Goal: Task Accomplishment & Management: Use online tool/utility

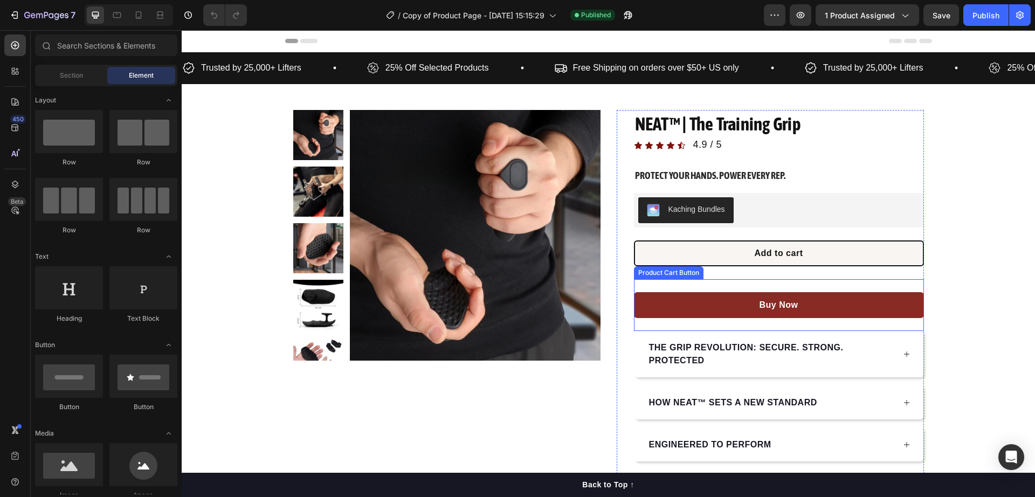
click at [781, 288] on div "Buy Now Product Cart Button" at bounding box center [779, 305] width 290 height 52
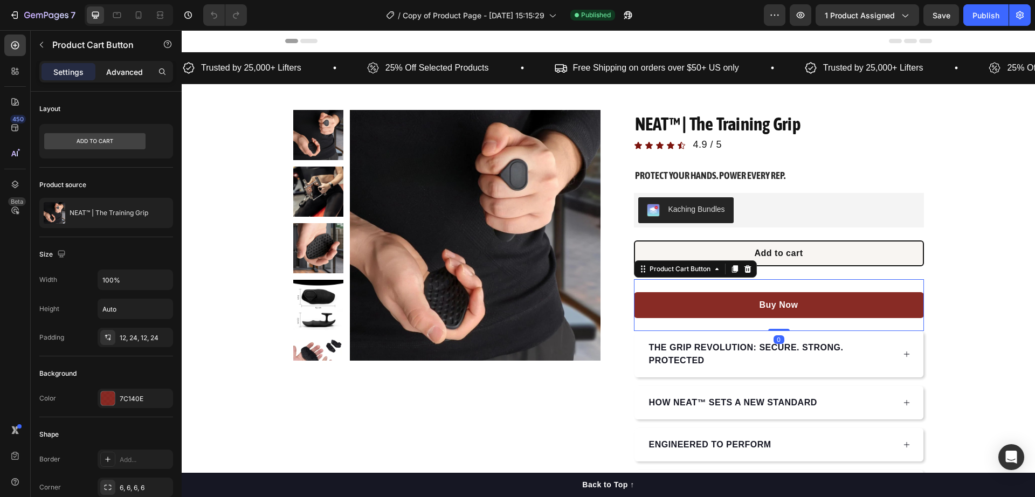
click at [120, 72] on p "Advanced" at bounding box center [124, 71] width 37 height 11
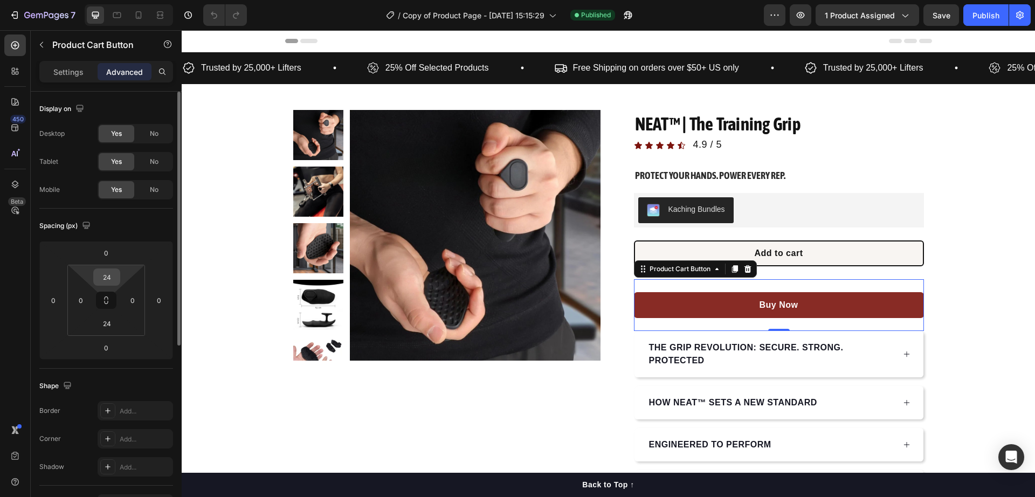
click at [108, 270] on input "24" at bounding box center [107, 277] width 22 height 16
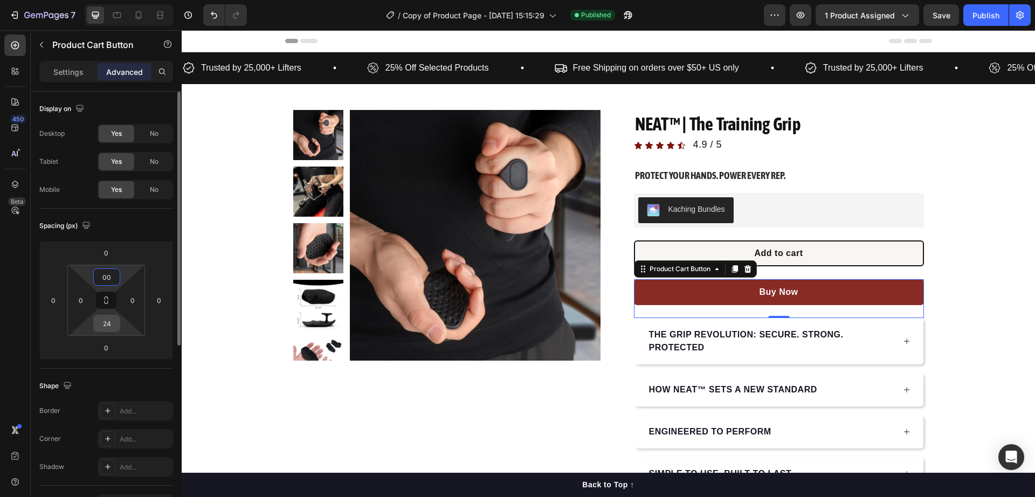
type input "0"
click at [109, 327] on input "24" at bounding box center [107, 323] width 22 height 16
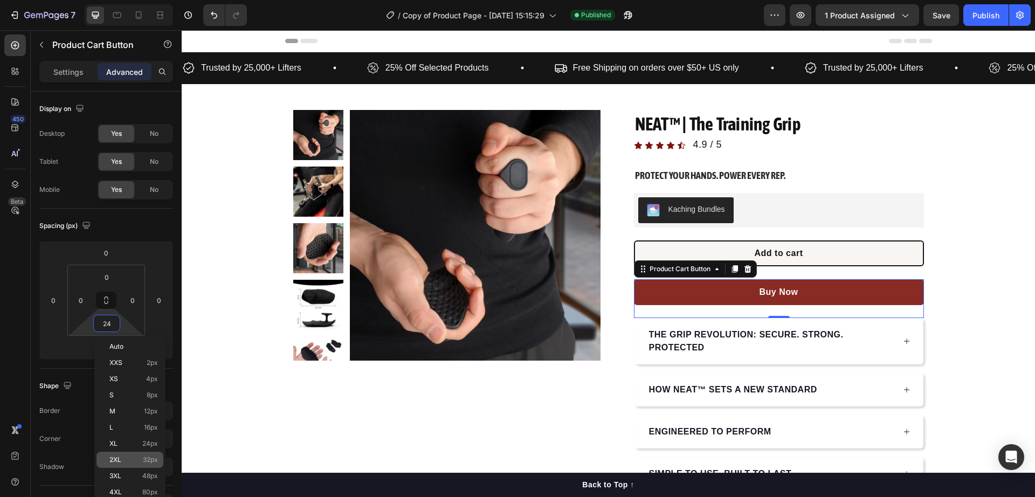
click at [138, 460] on p "2XL 32px" at bounding box center [133, 460] width 49 height 8
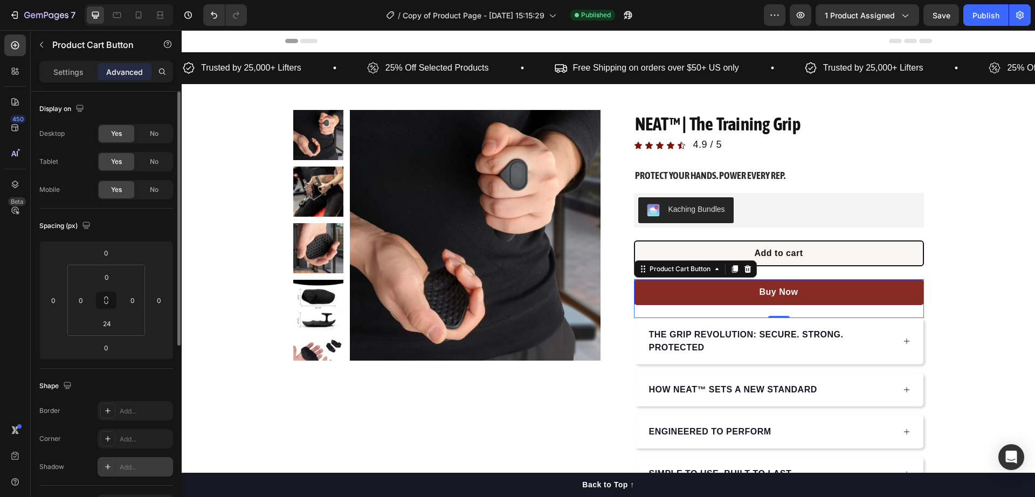
type input "32"
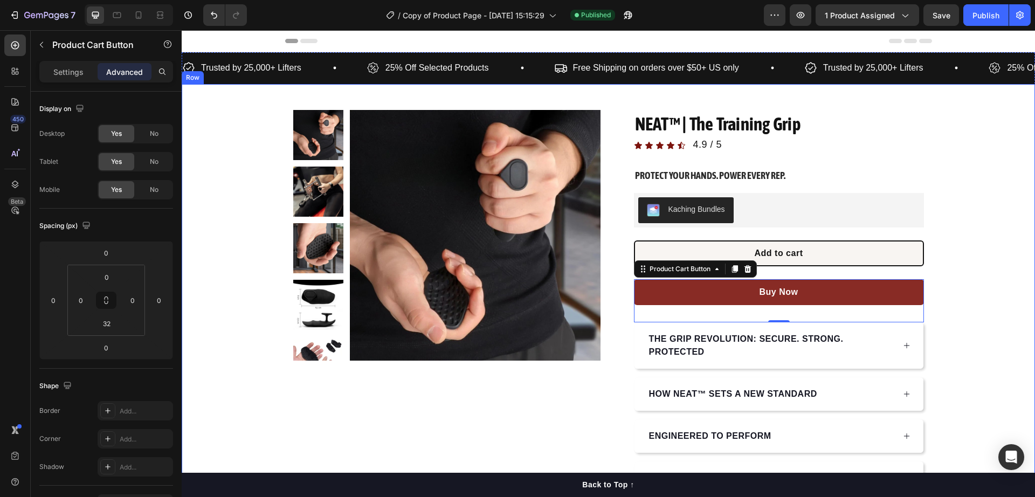
click at [975, 263] on div "Product Images Row NEAT™ | The Training Grip Product Title Icon Icon Icon Icon …" at bounding box center [608, 302] width 853 height 385
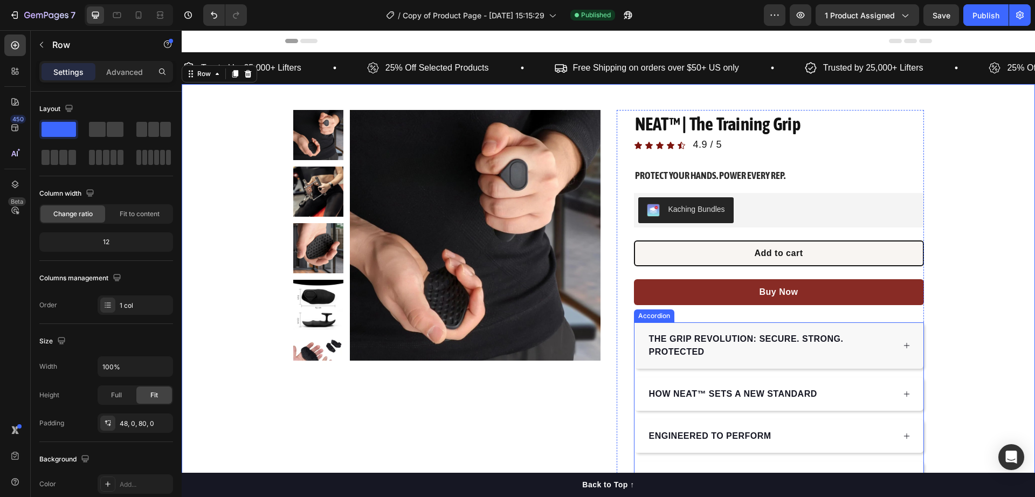
click at [746, 341] on strong "THE GRIP REVOLUTION: SECURE. STRONG. PROTECTED" at bounding box center [746, 345] width 195 height 22
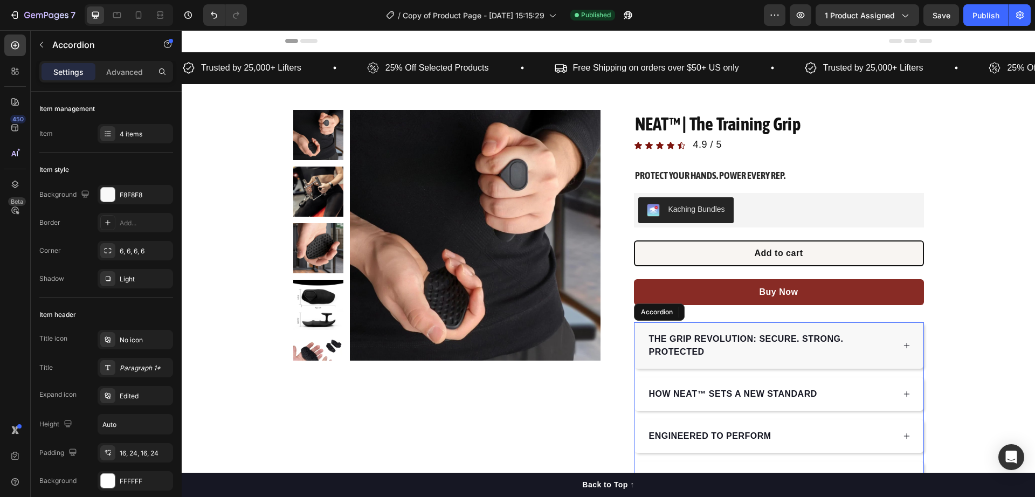
click at [746, 341] on strong "THE GRIP REVOLUTION: SECURE. STRONG. PROTECTED" at bounding box center [746, 345] width 195 height 22
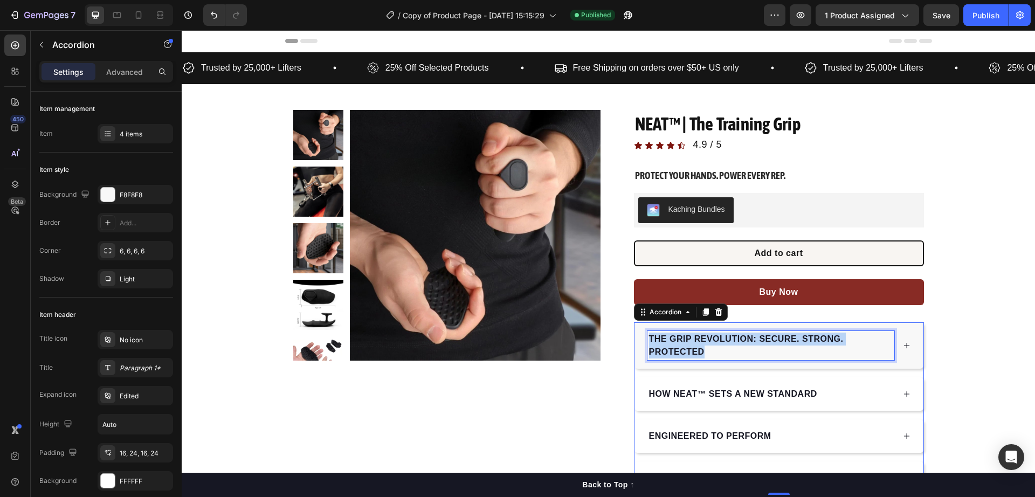
click at [746, 341] on strong "THE GRIP REVOLUTION: SECURE. STRONG. PROTECTED" at bounding box center [746, 345] width 195 height 22
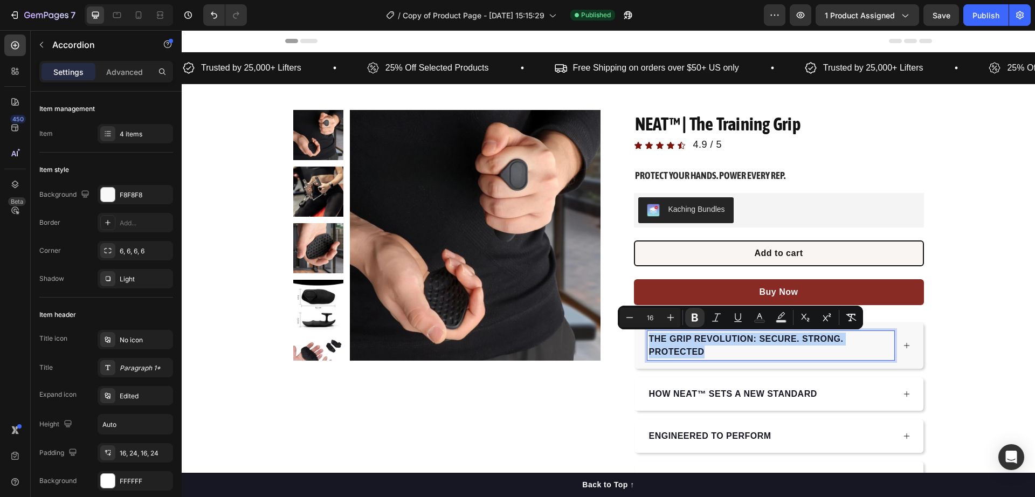
copy strong "THE GRIP REVOLUTION: SECURE. STRONG. PROTECTED"
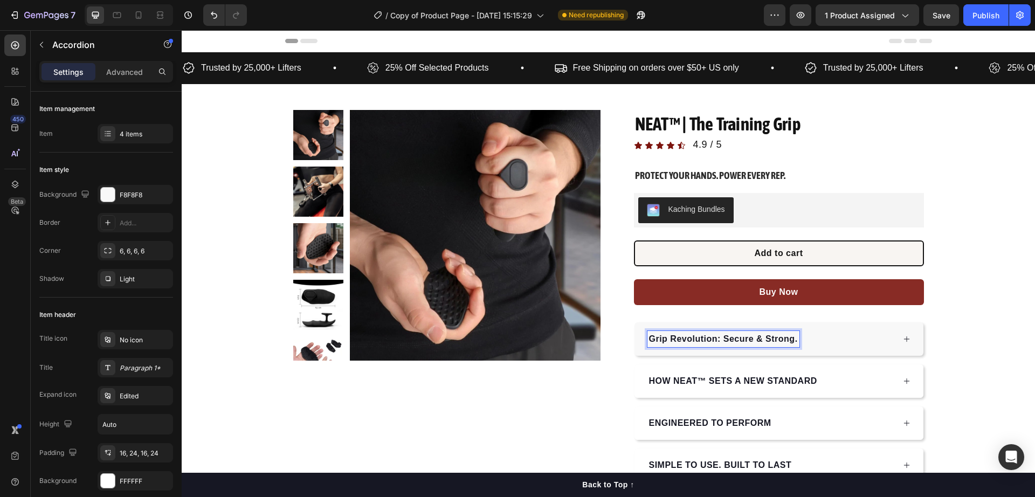
click at [697, 333] on p "Grip Revolution: Secure & Strong." at bounding box center [723, 339] width 149 height 13
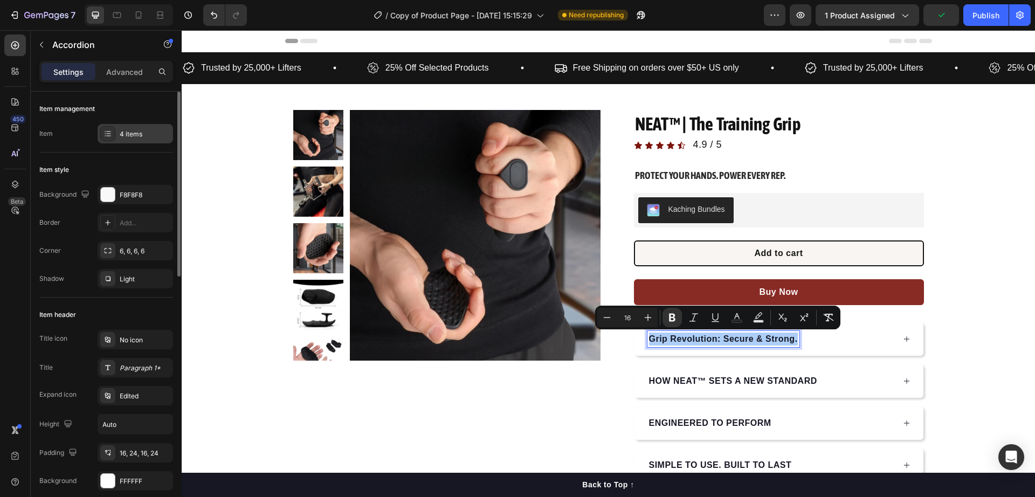
click at [121, 135] on div "4 items" at bounding box center [145, 134] width 51 height 10
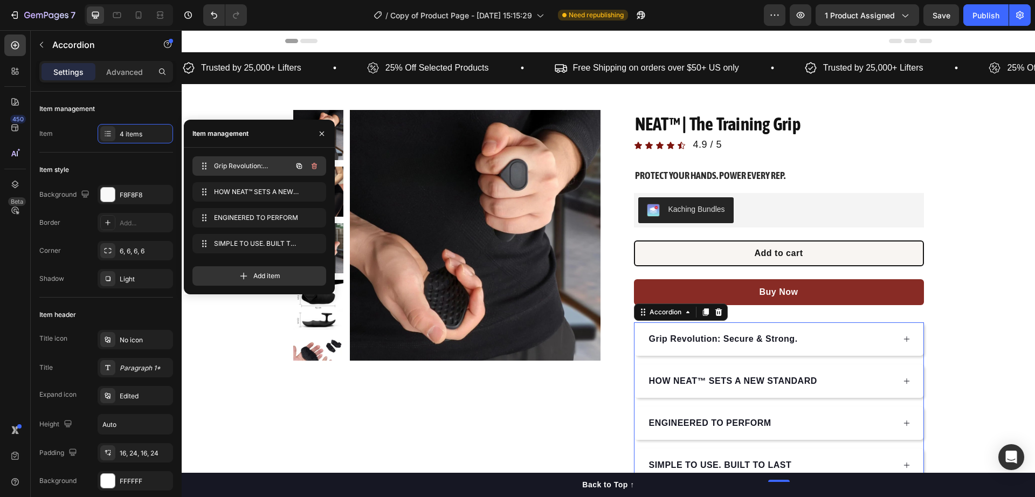
click at [242, 168] on span "Grip Revolution: Secure & Strong." at bounding box center [244, 166] width 61 height 10
click at [243, 167] on span "Grip Revolution: Secure & Strong." at bounding box center [252, 166] width 80 height 10
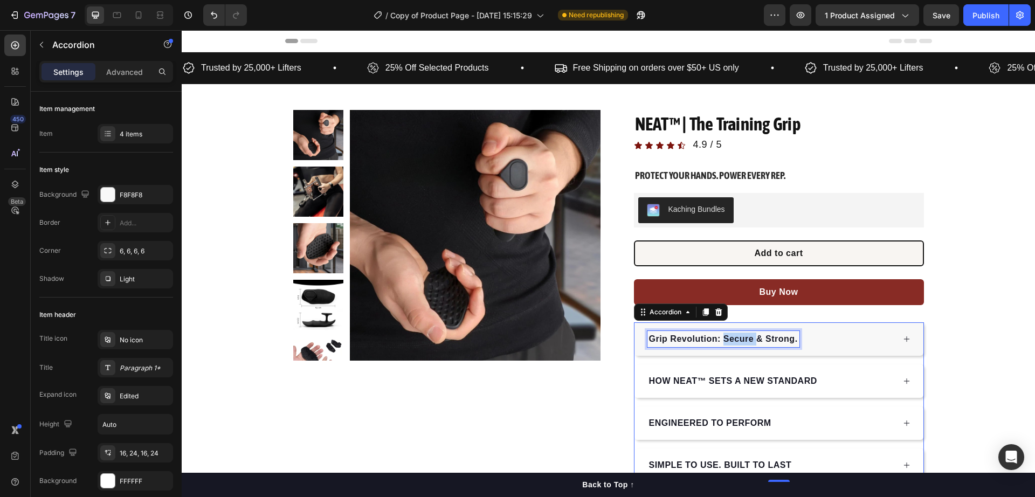
click at [733, 343] on p "Grip Revolution: Secure & Strong." at bounding box center [723, 339] width 149 height 13
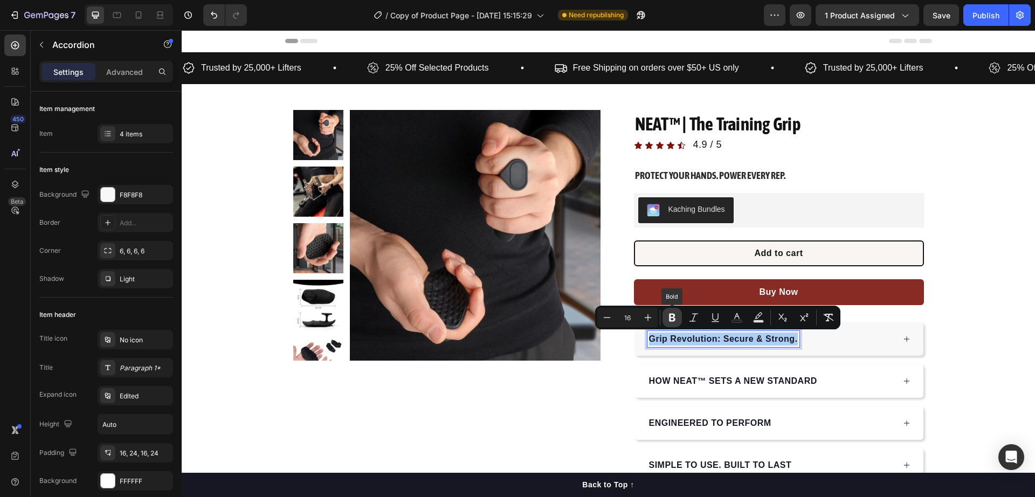
click at [672, 318] on icon "Editor contextual toolbar" at bounding box center [672, 317] width 11 height 11
click at [673, 320] on icon "Editor contextual toolbar" at bounding box center [672, 318] width 6 height 8
click at [617, 382] on div "NEAT™ | The Training Grip Product Title Icon Icon Icon Icon Icon Icon List 4.9 …" at bounding box center [770, 296] width 307 height 372
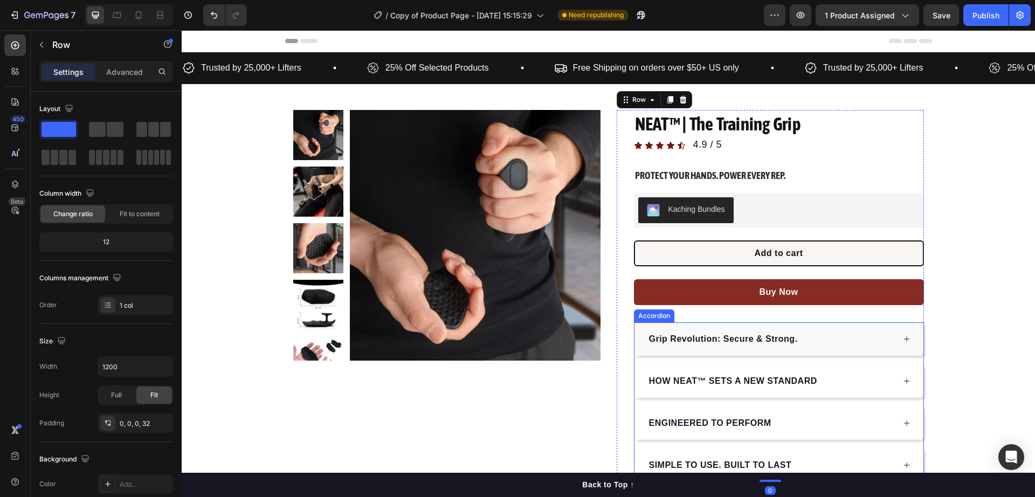
click at [688, 340] on p "Grip Revolution: Secure & Strong." at bounding box center [723, 339] width 149 height 13
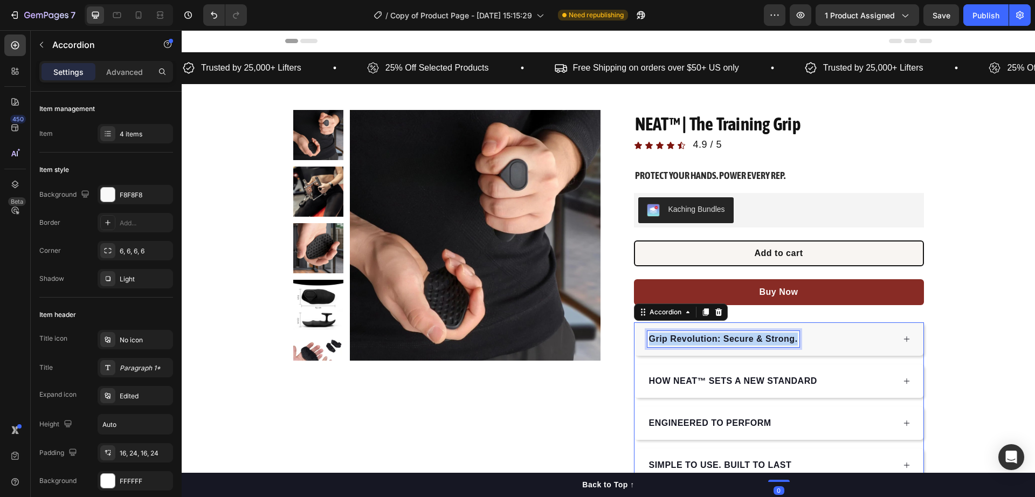
click at [688, 340] on p "Grip Revolution: Secure & Strong." at bounding box center [723, 339] width 149 height 13
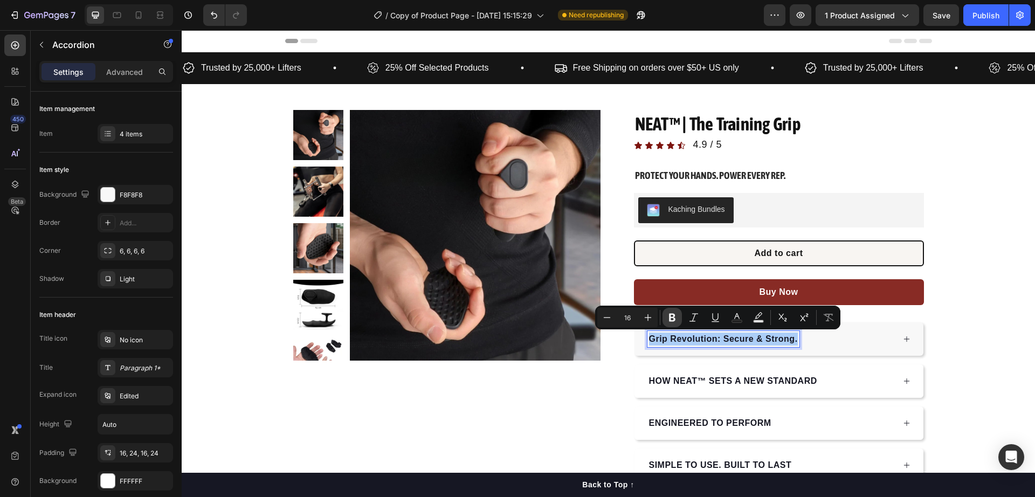
click at [676, 315] on icon "Editor contextual toolbar" at bounding box center [672, 317] width 11 height 11
click at [827, 316] on icon "Editor contextual toolbar" at bounding box center [828, 317] width 11 height 11
click at [819, 315] on button "Remove Format" at bounding box center [828, 317] width 19 height 19
click at [782, 321] on icon "Editor contextual toolbar" at bounding box center [782, 317] width 11 height 11
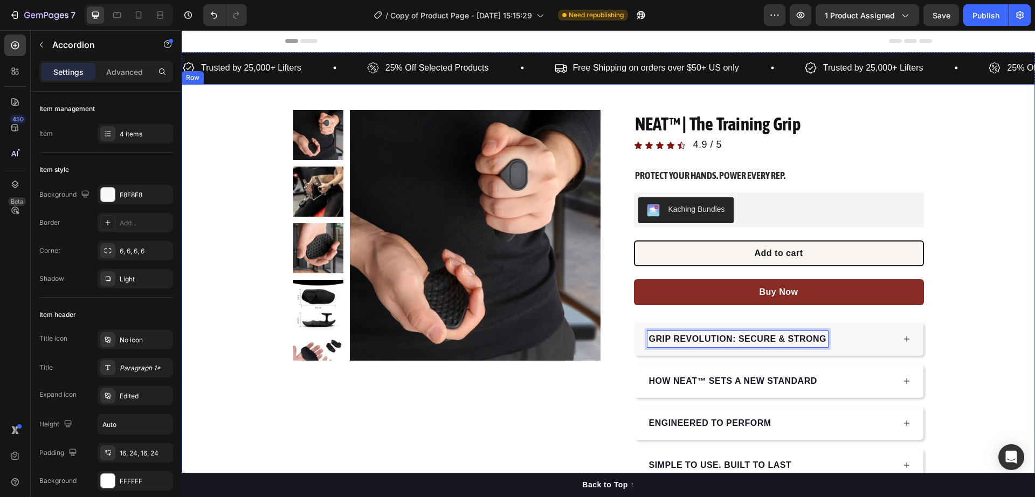
click at [965, 298] on div "Product Images Row NEAT™ | The Training Grip Product Title Icon Icon Icon Icon …" at bounding box center [608, 296] width 853 height 372
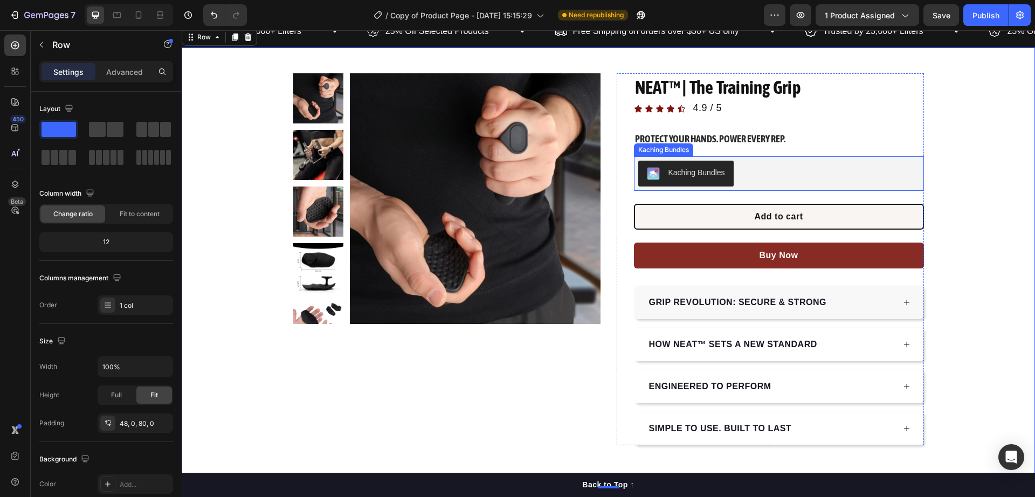
scroll to position [67, 0]
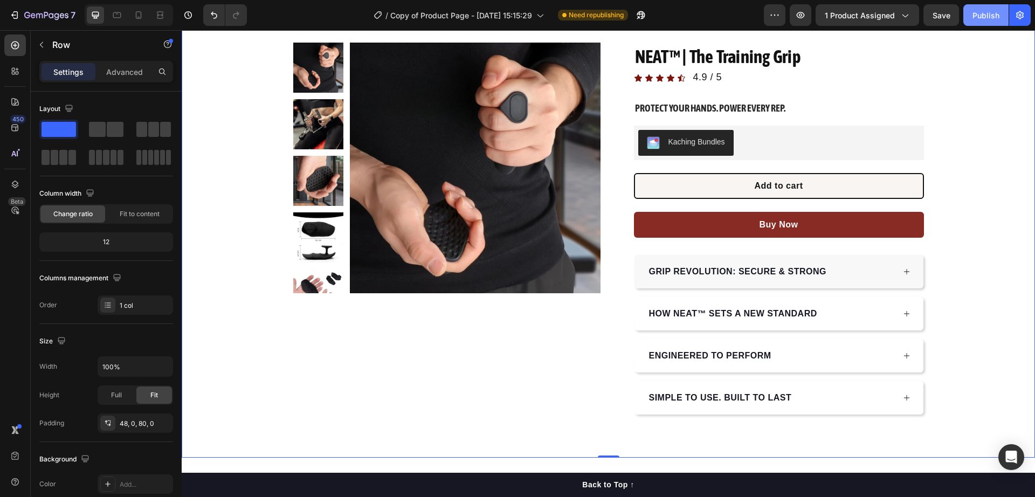
click at [984, 13] on div "Publish" at bounding box center [985, 15] width 27 height 11
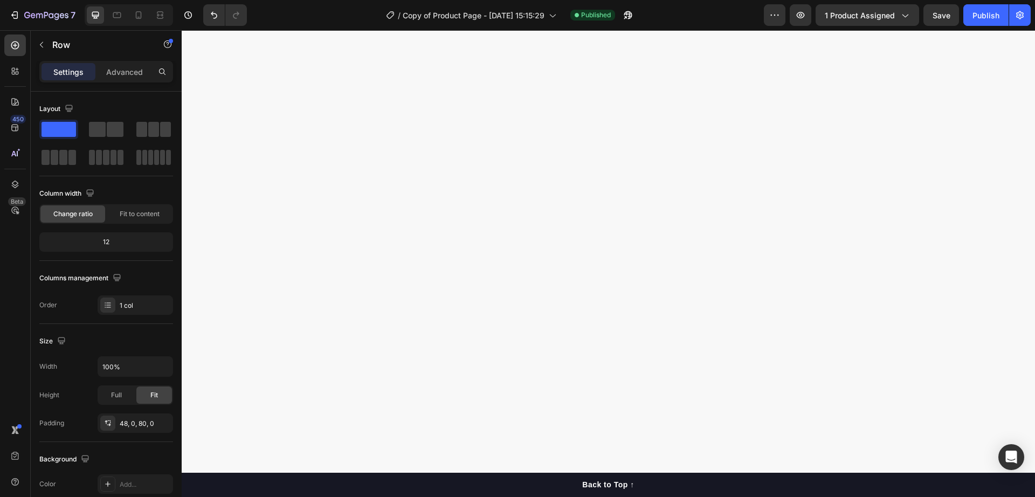
scroll to position [0, 0]
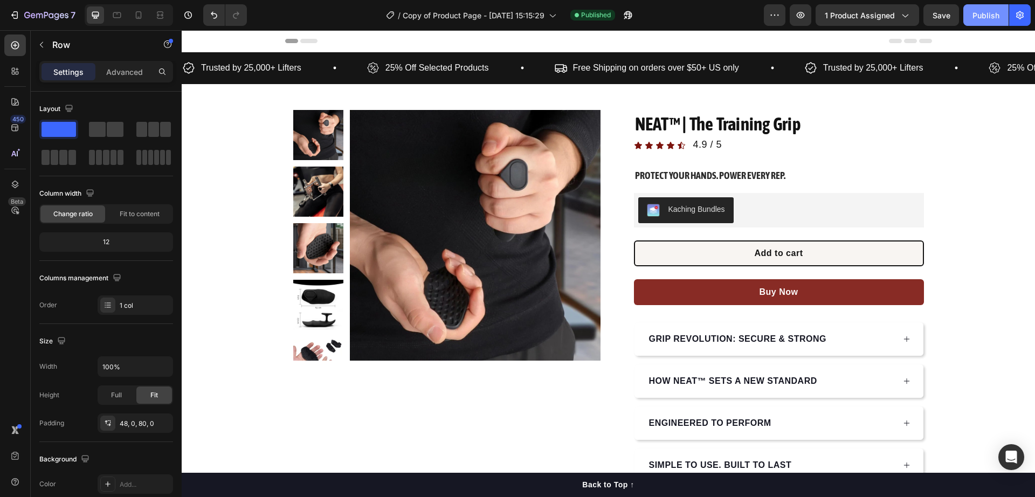
click at [982, 15] on div "Publish" at bounding box center [985, 15] width 27 height 11
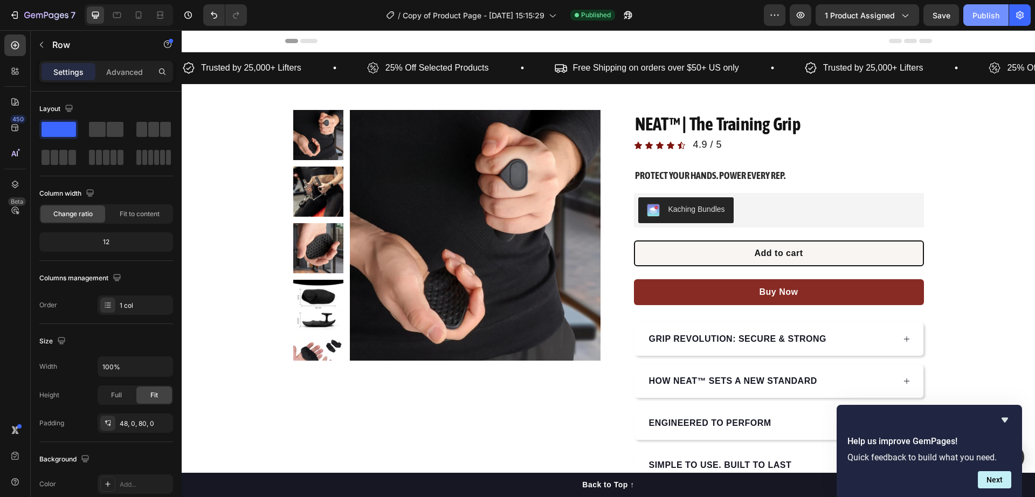
click at [992, 13] on div "Publish" at bounding box center [985, 15] width 27 height 11
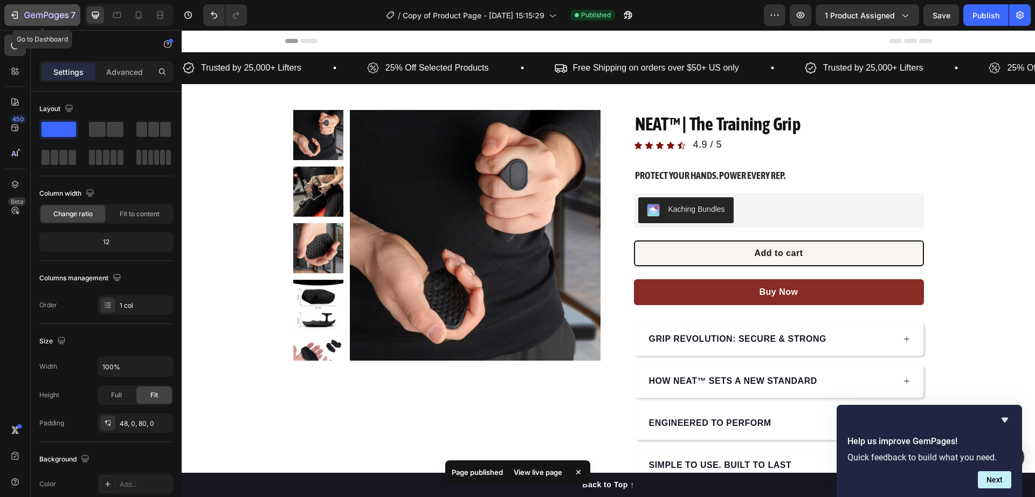
click at [38, 17] on icon "button" at bounding box center [46, 15] width 44 height 9
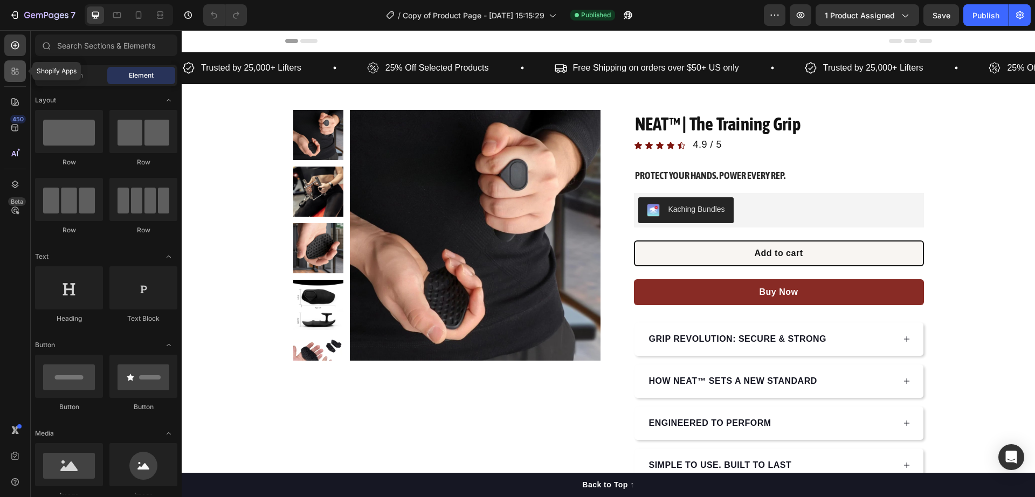
click at [17, 76] on icon at bounding box center [15, 71] width 11 height 11
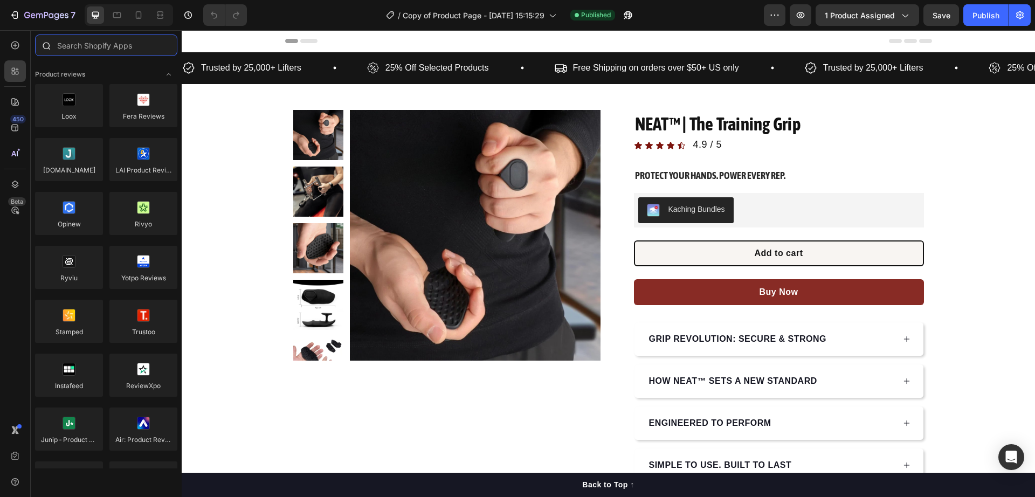
paste input "SEOAnt – Trust Badges"
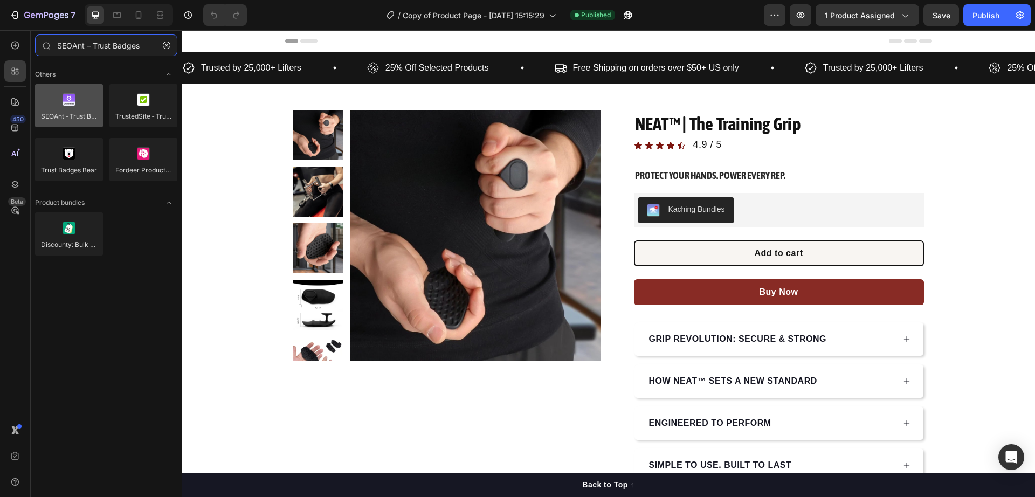
type input "SEOAnt – Trust Badges"
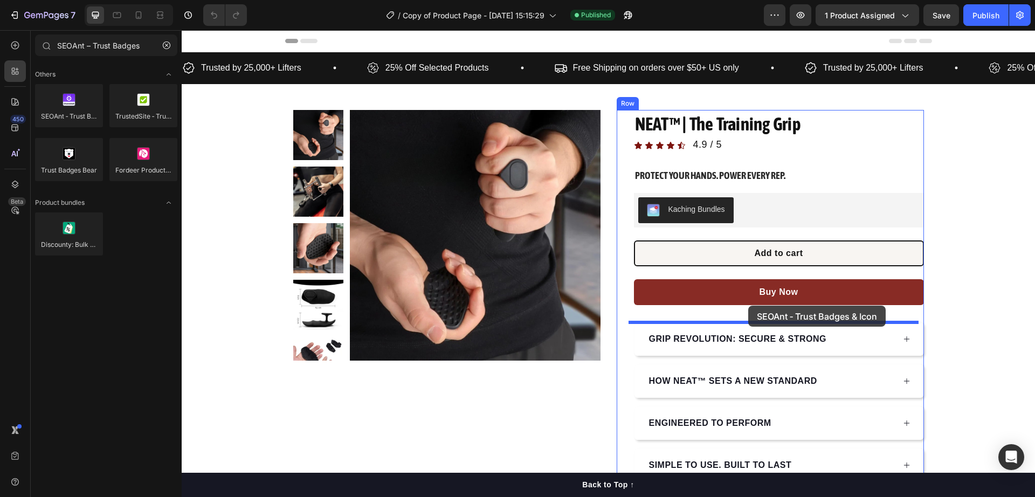
drag, startPoint x: 245, startPoint y: 136, endPoint x: 748, endPoint y: 306, distance: 531.3
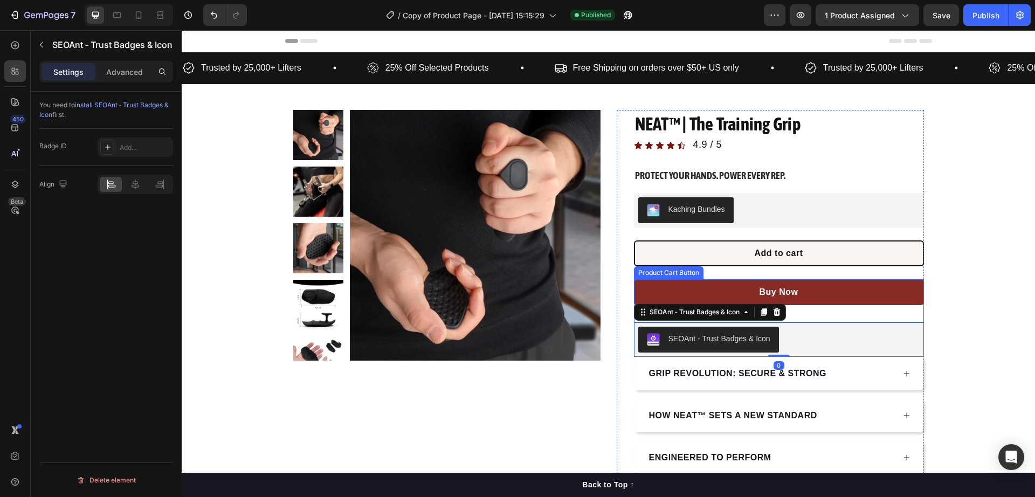
click at [832, 306] on div "Buy Now Product Cart Button" at bounding box center [779, 300] width 290 height 43
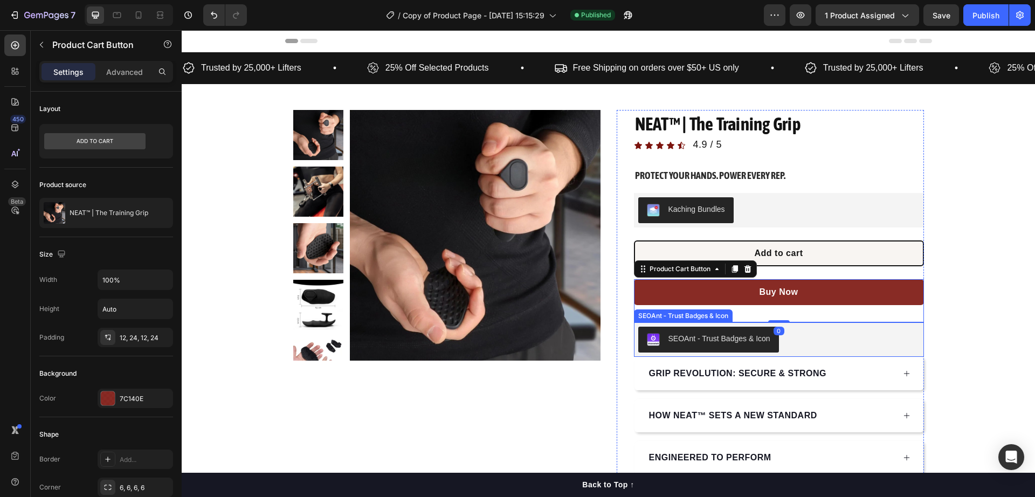
click at [810, 342] on div "SEOAnt ‑ Trust Badges & Icon" at bounding box center [778, 340] width 281 height 26
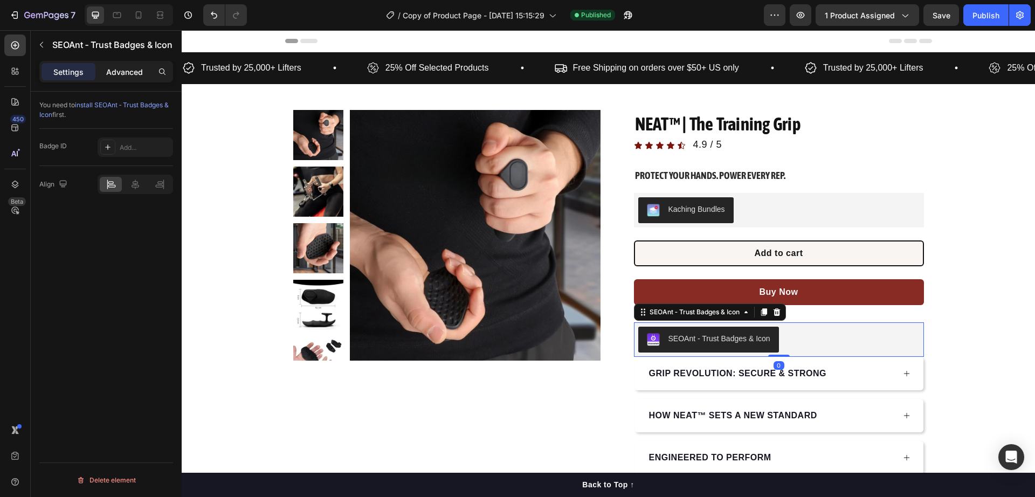
click at [118, 75] on p "Advanced" at bounding box center [124, 71] width 37 height 11
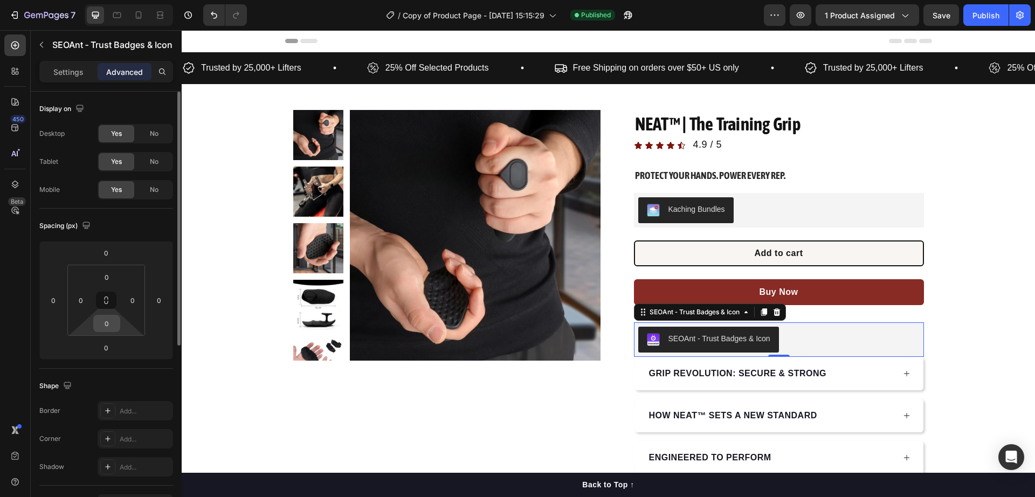
click at [107, 326] on input "0" at bounding box center [107, 323] width 22 height 16
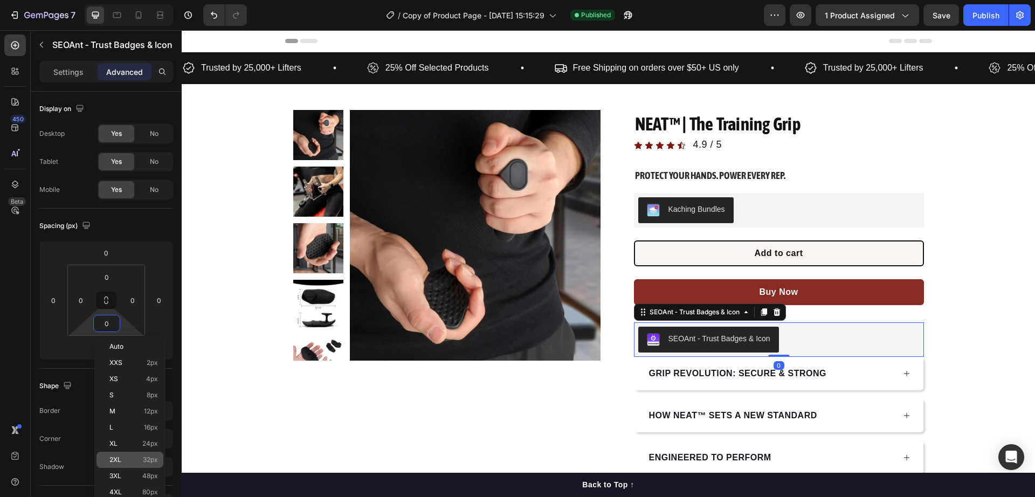
click at [135, 459] on p "2XL 32px" at bounding box center [133, 460] width 49 height 8
type input "32"
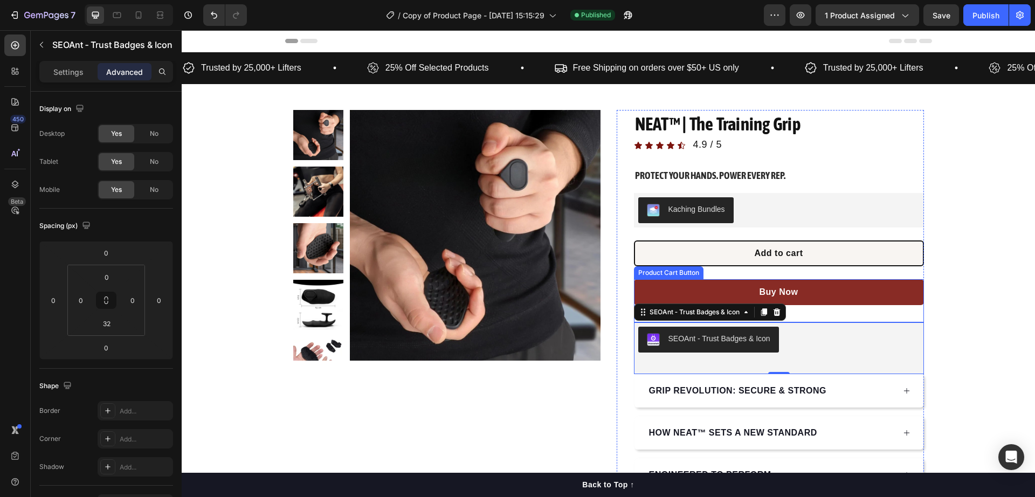
click at [841, 310] on div "Buy Now Product Cart Button" at bounding box center [779, 300] width 290 height 43
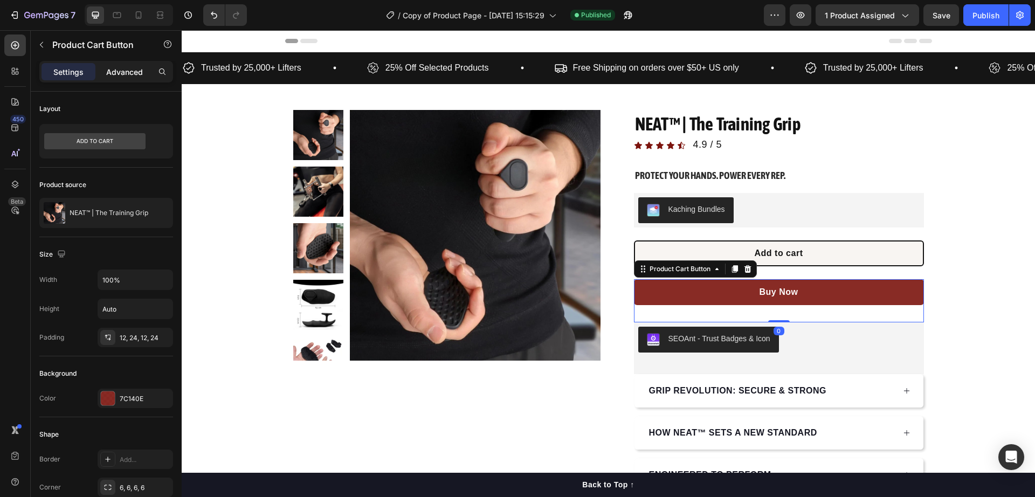
click at [115, 73] on p "Advanced" at bounding box center [124, 71] width 37 height 11
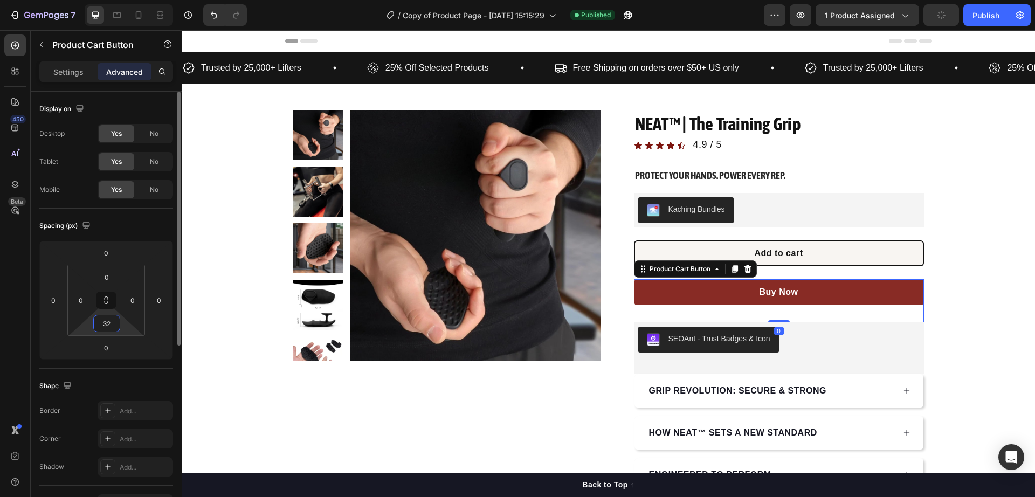
click at [117, 320] on input "32" at bounding box center [107, 323] width 22 height 16
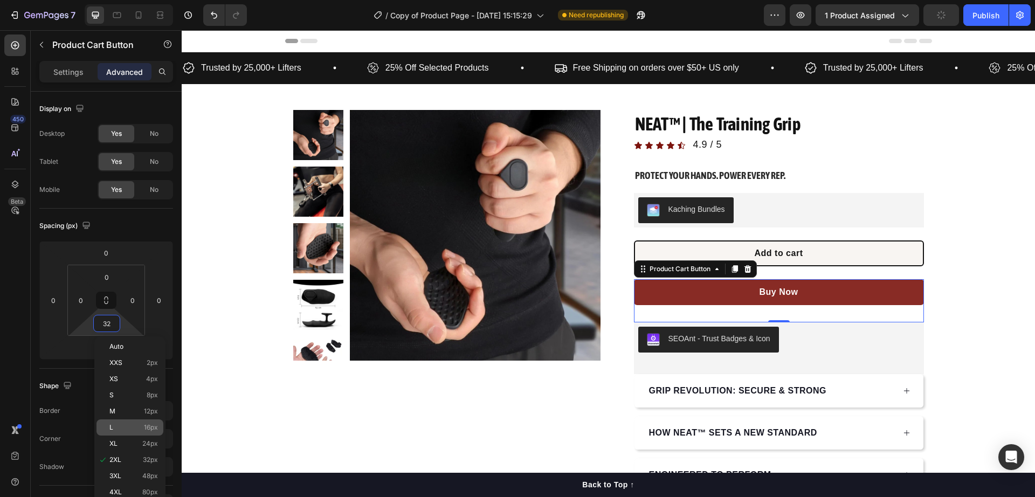
click at [137, 427] on p "L 16px" at bounding box center [133, 428] width 49 height 8
type input "16"
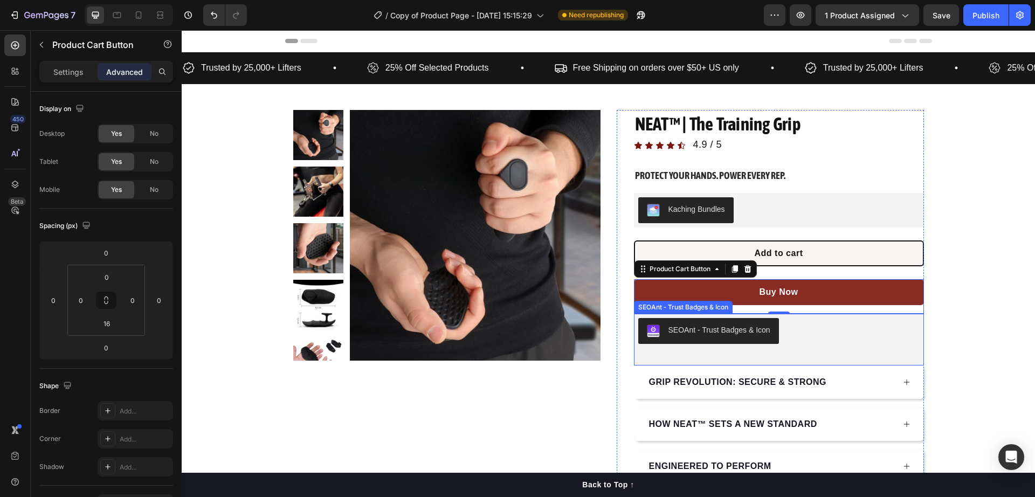
click at [809, 337] on div "SEOAnt ‑ Trust Badges & Icon" at bounding box center [778, 331] width 281 height 26
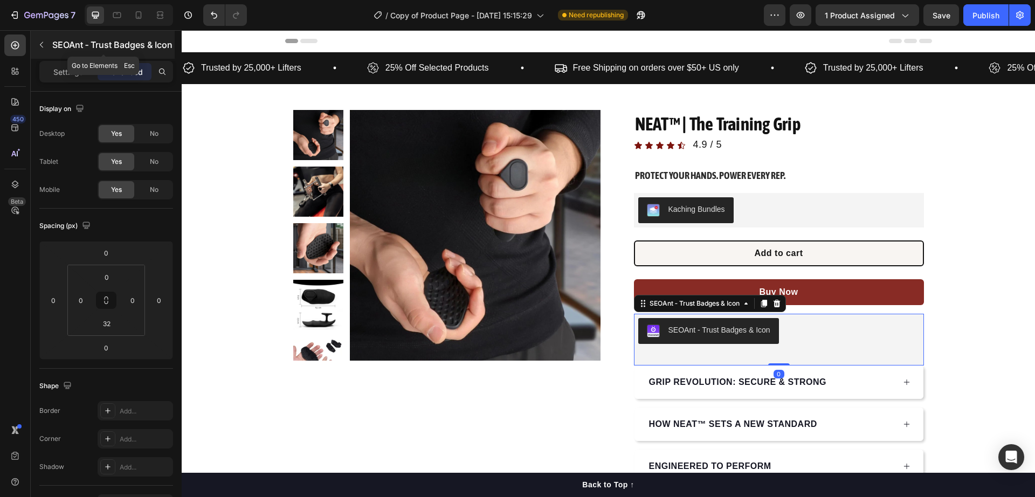
click at [58, 51] on div "SEOAnt ‑ Trust Badges & Icon" at bounding box center [103, 45] width 144 height 28
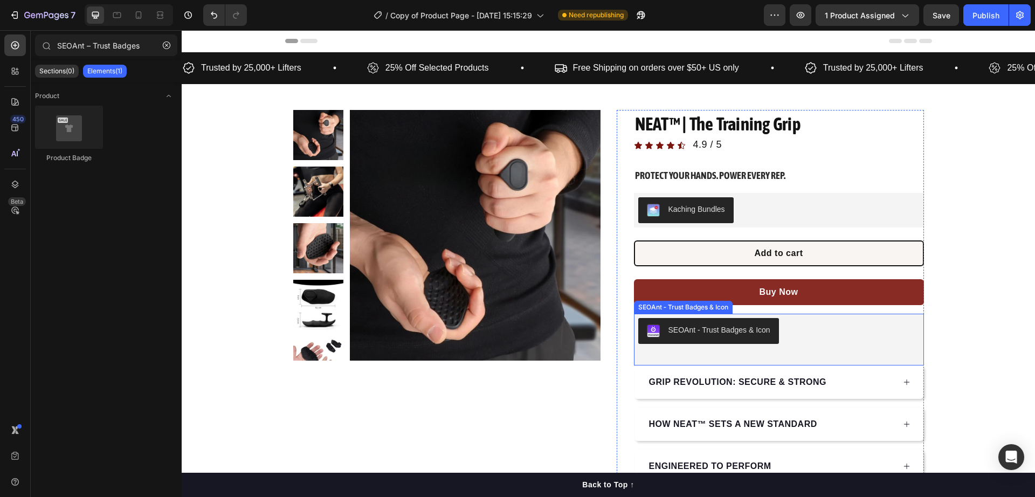
click at [831, 346] on div "SEOAnt ‑ Trust Badges & Icon" at bounding box center [779, 331] width 290 height 34
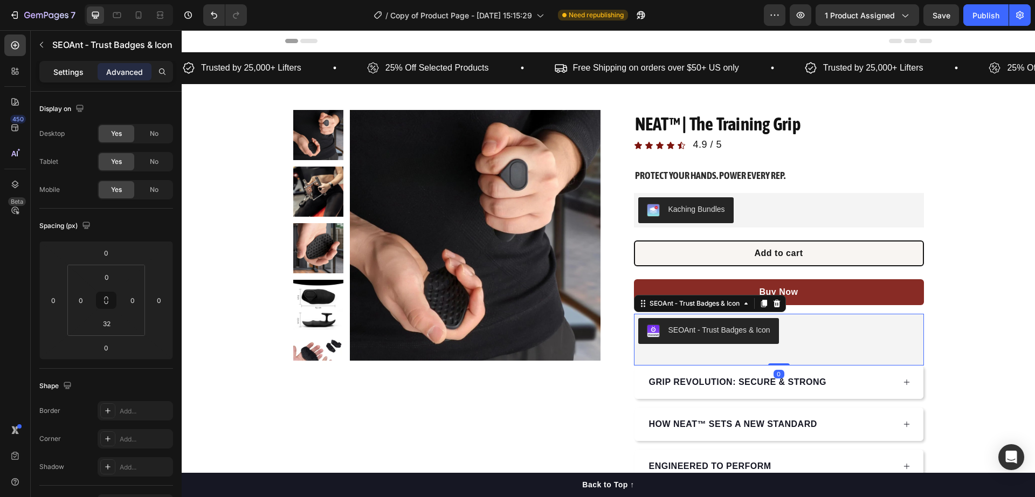
click at [80, 74] on p "Settings" at bounding box center [68, 71] width 30 height 11
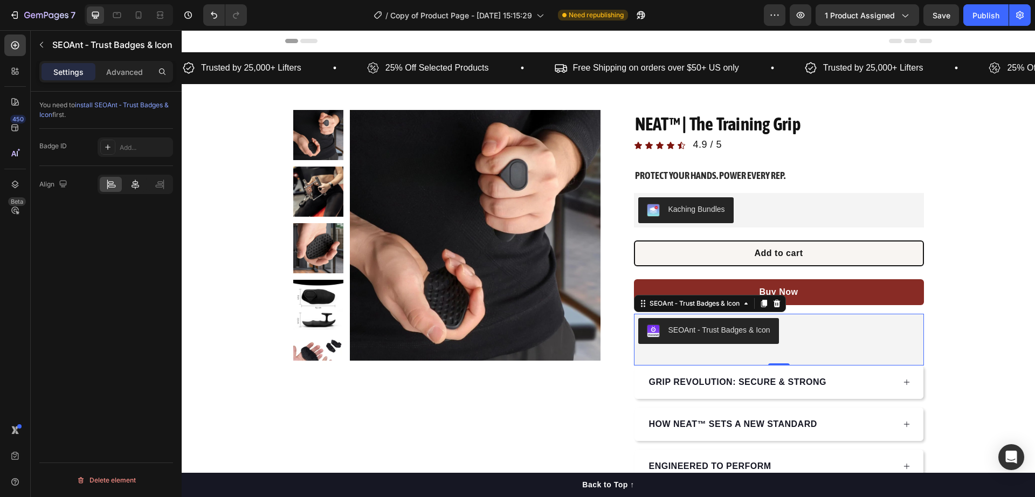
click at [139, 185] on icon at bounding box center [135, 184] width 11 height 11
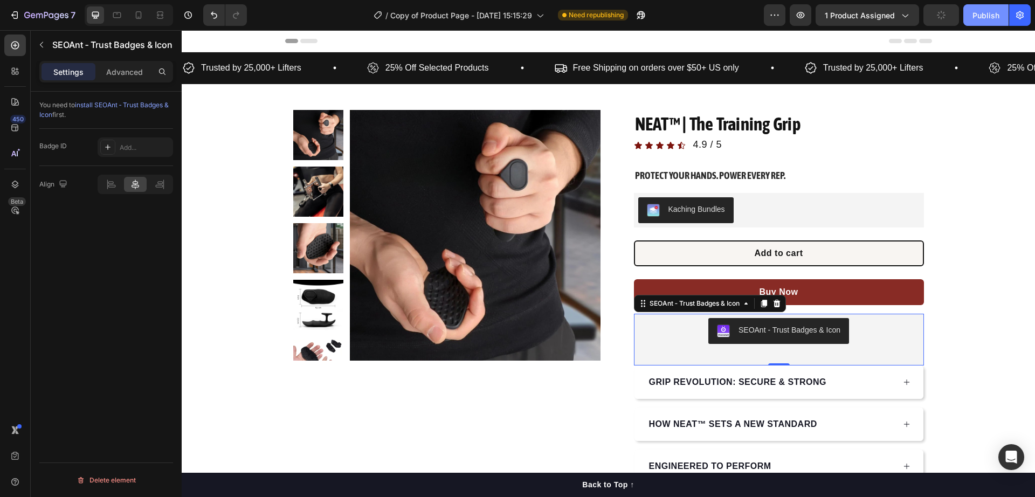
click at [975, 12] on div "Publish" at bounding box center [985, 15] width 27 height 11
click at [803, 19] on icon "button" at bounding box center [800, 15] width 11 height 11
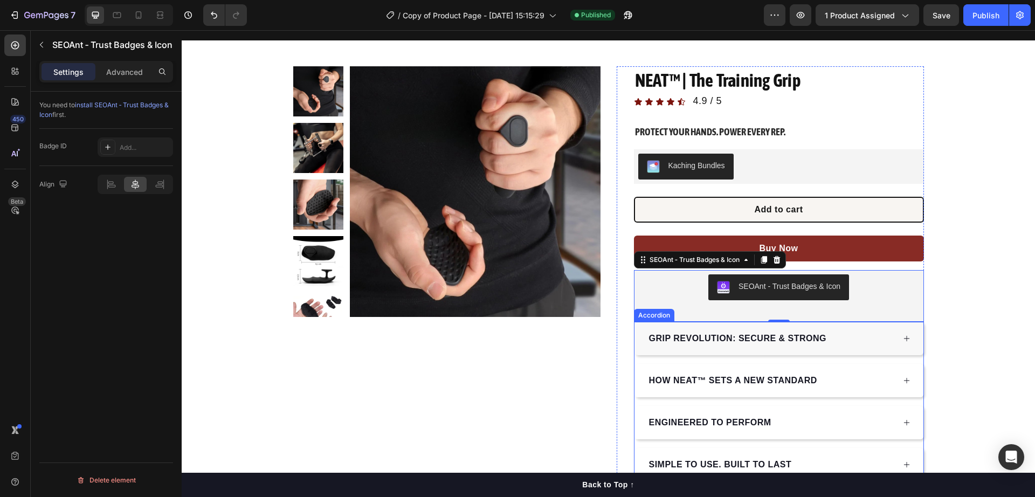
scroll to position [67, 0]
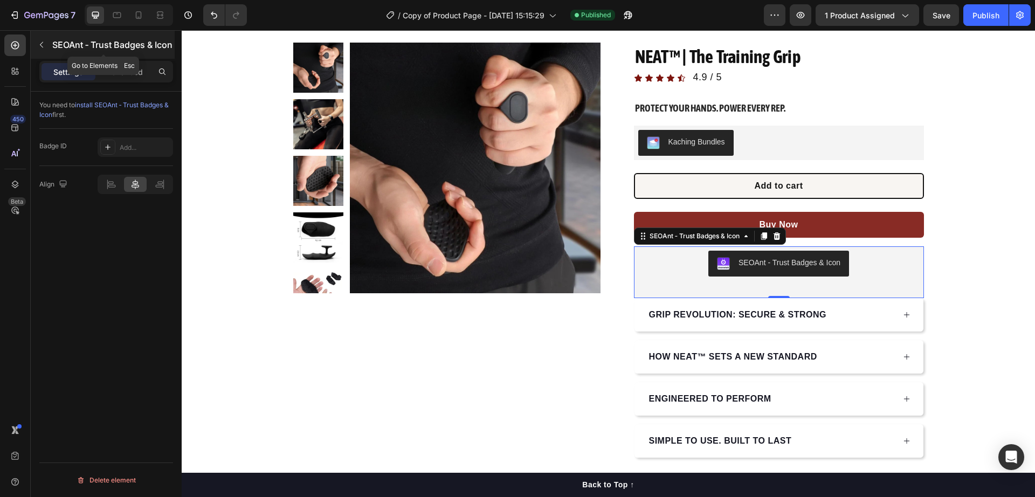
click at [42, 47] on icon "button" at bounding box center [41, 44] width 9 height 9
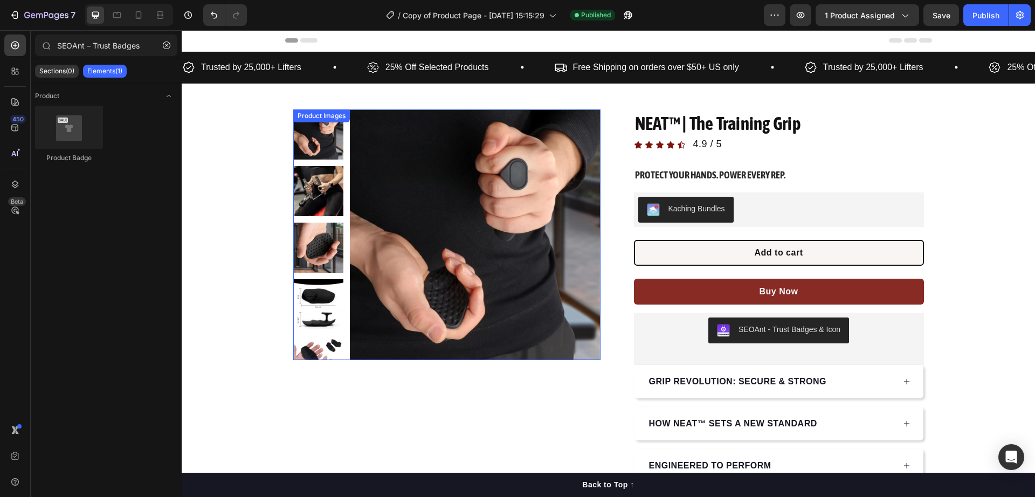
scroll to position [0, 0]
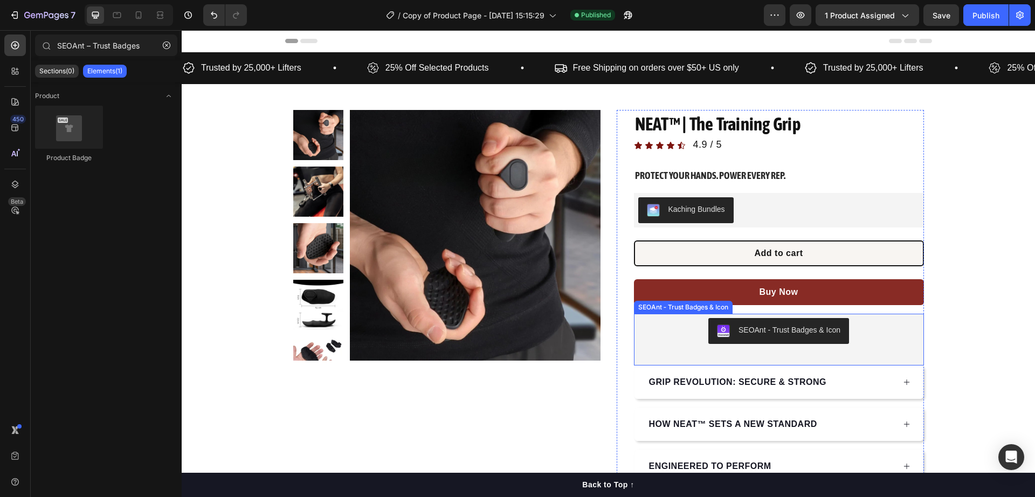
click at [865, 341] on div "SEOAnt ‑ Trust Badges & Icon" at bounding box center [778, 331] width 281 height 26
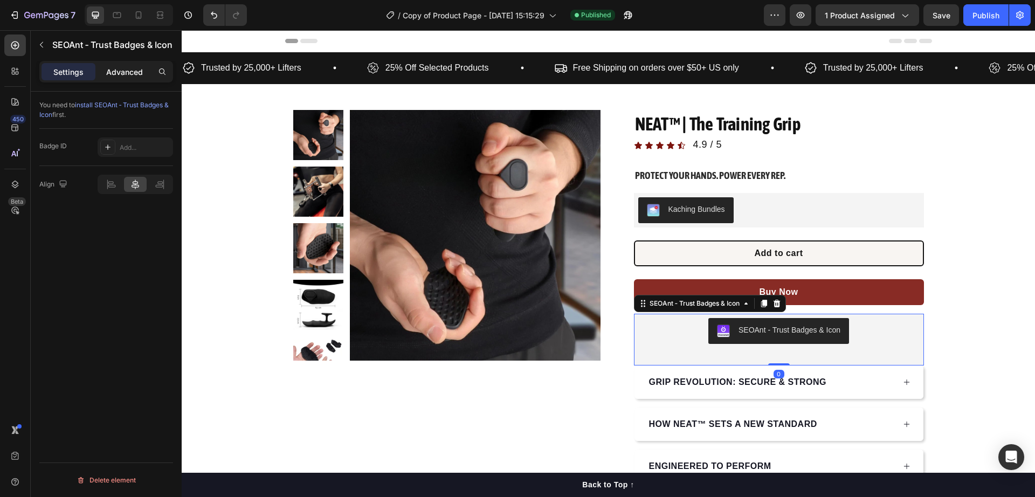
click at [116, 74] on p "Advanced" at bounding box center [124, 71] width 37 height 11
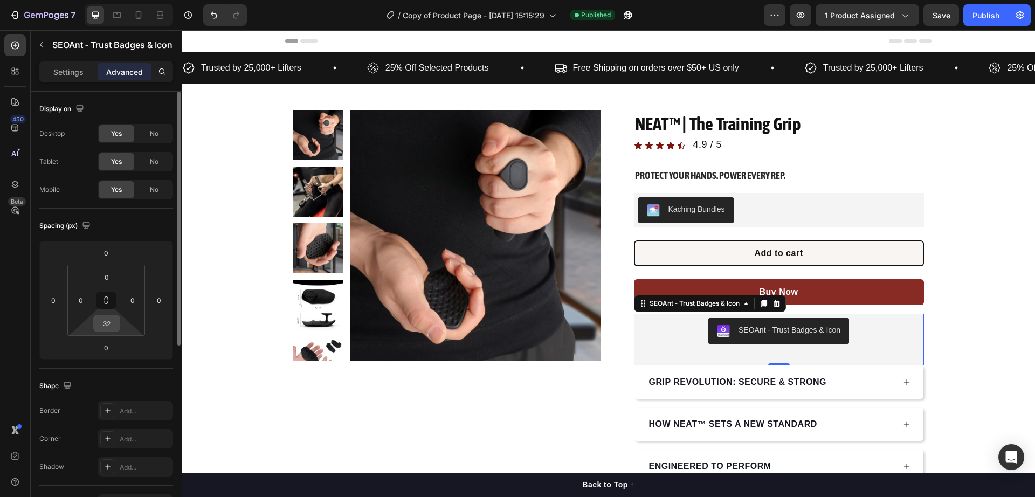
click at [105, 322] on input "32" at bounding box center [107, 323] width 22 height 16
type input "0"
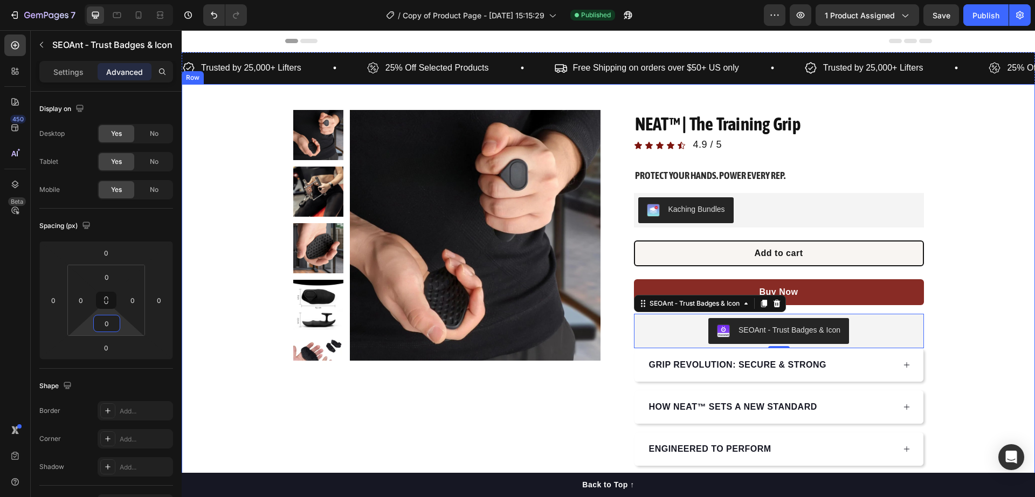
click at [952, 306] on div "Product Images Row NEAT™ | The Training Grip Product Title Icon Icon Icon Icon …" at bounding box center [608, 309] width 853 height 398
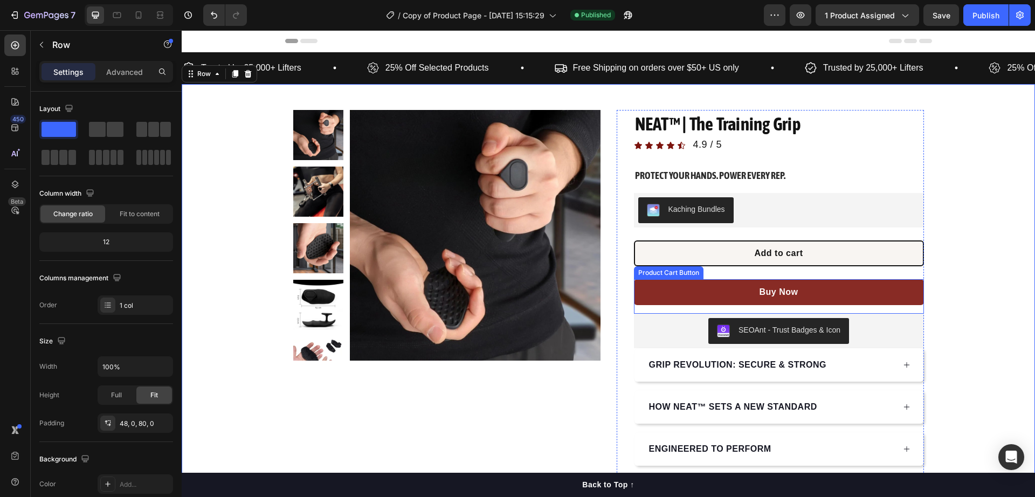
click at [815, 302] on button "Buy Now" at bounding box center [779, 292] width 290 height 26
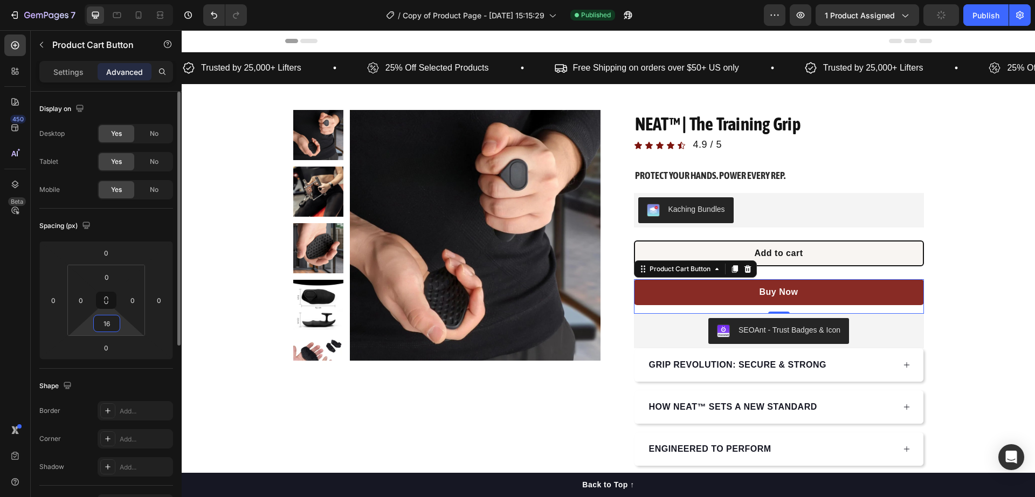
click at [103, 329] on input "16" at bounding box center [107, 323] width 22 height 16
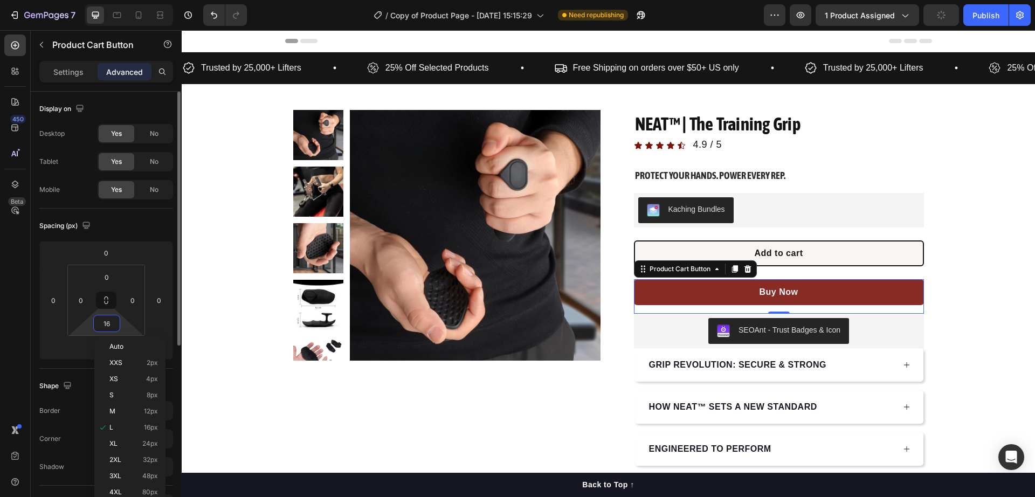
type input "0"
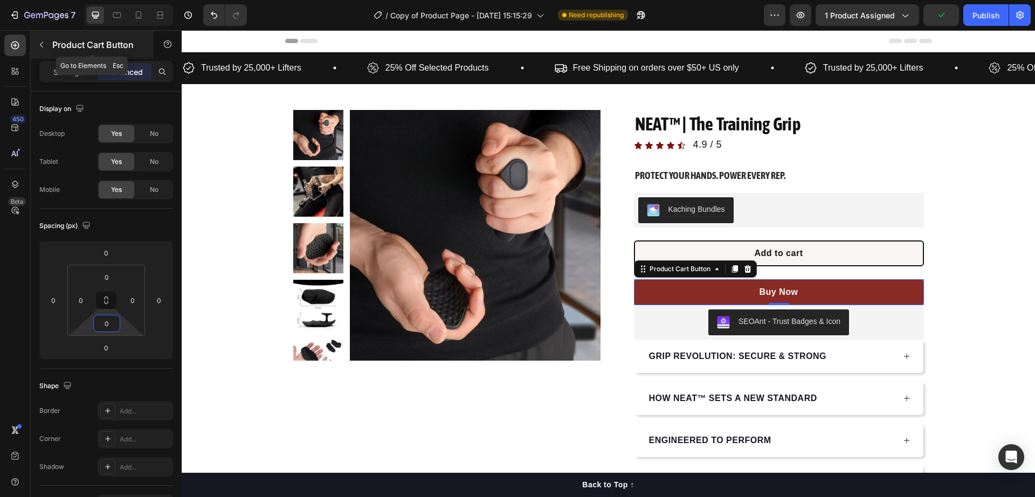
click at [46, 50] on button "button" at bounding box center [41, 44] width 17 height 17
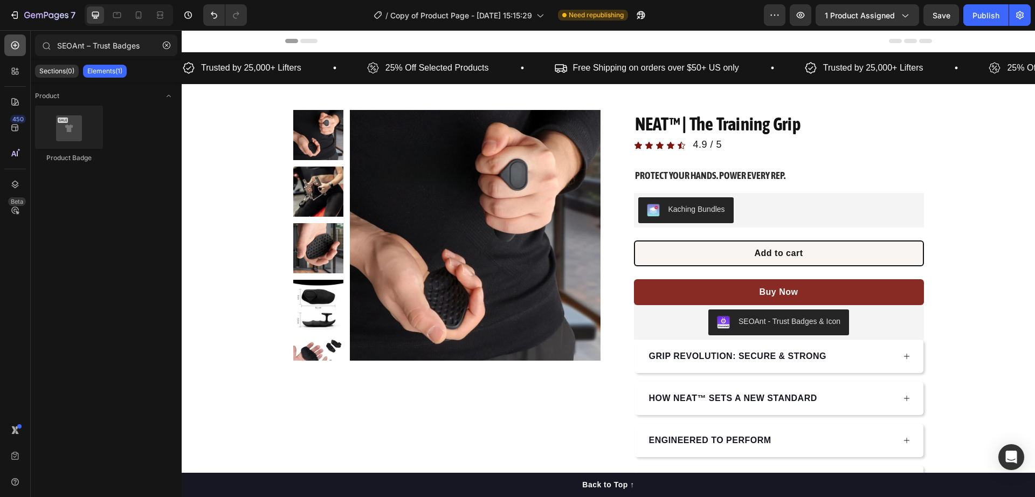
click at [18, 47] on icon at bounding box center [15, 46] width 8 height 8
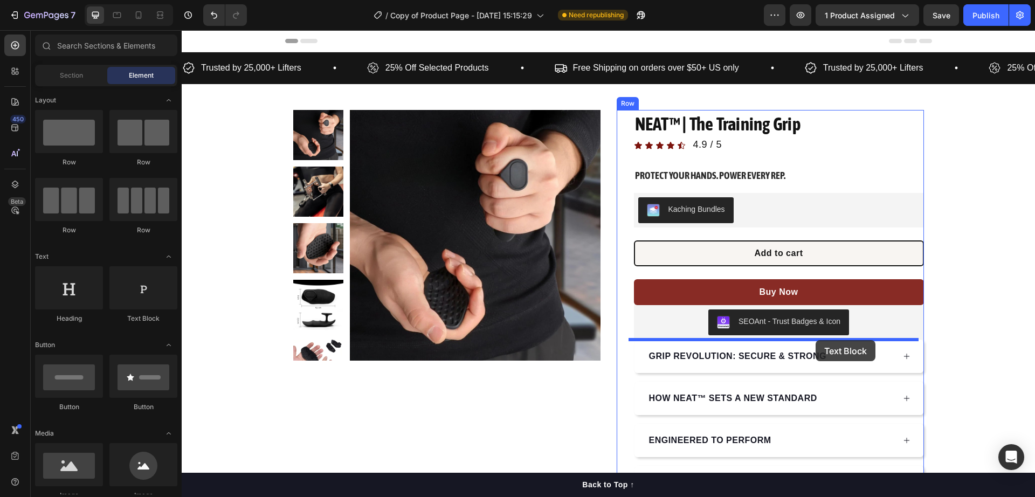
drag, startPoint x: 357, startPoint y: 333, endPoint x: 815, endPoint y: 340, distance: 458.3
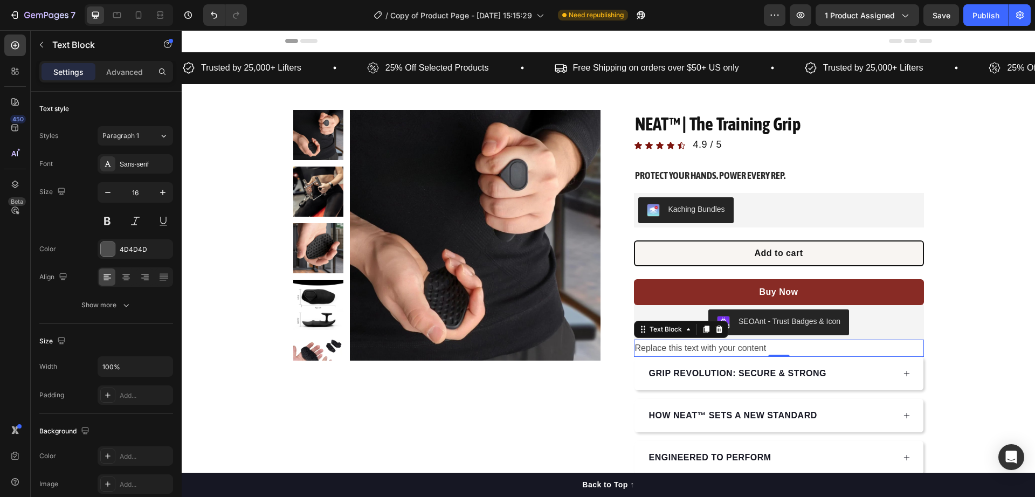
click at [742, 349] on div "Replace this text with your content" at bounding box center [779, 349] width 290 height 18
click at [742, 349] on p "Replace this text with your content" at bounding box center [779, 349] width 288 height 16
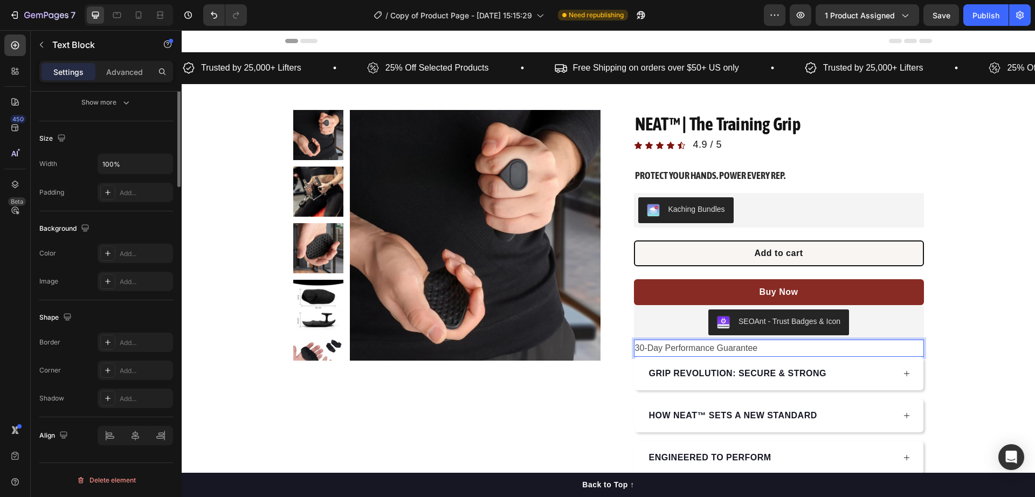
scroll to position [1, 0]
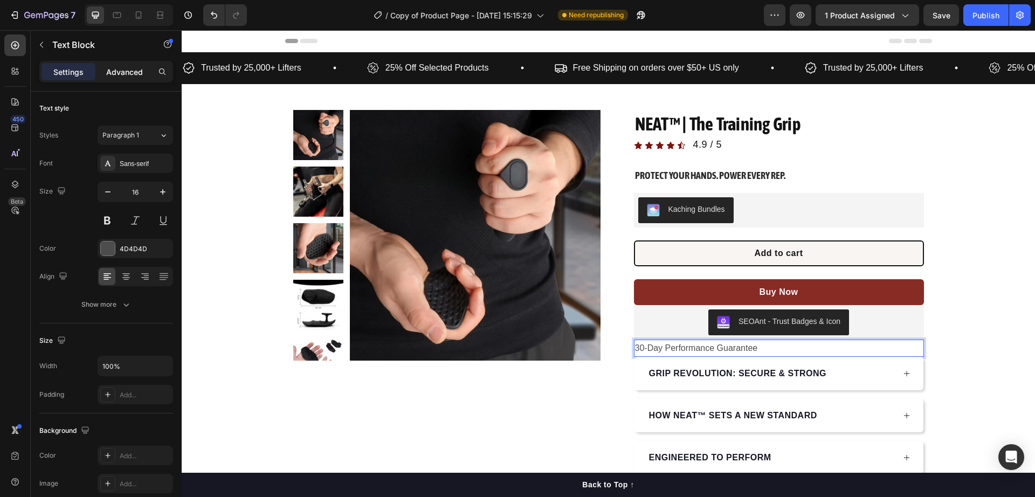
click at [133, 67] on p "Advanced" at bounding box center [124, 71] width 37 height 11
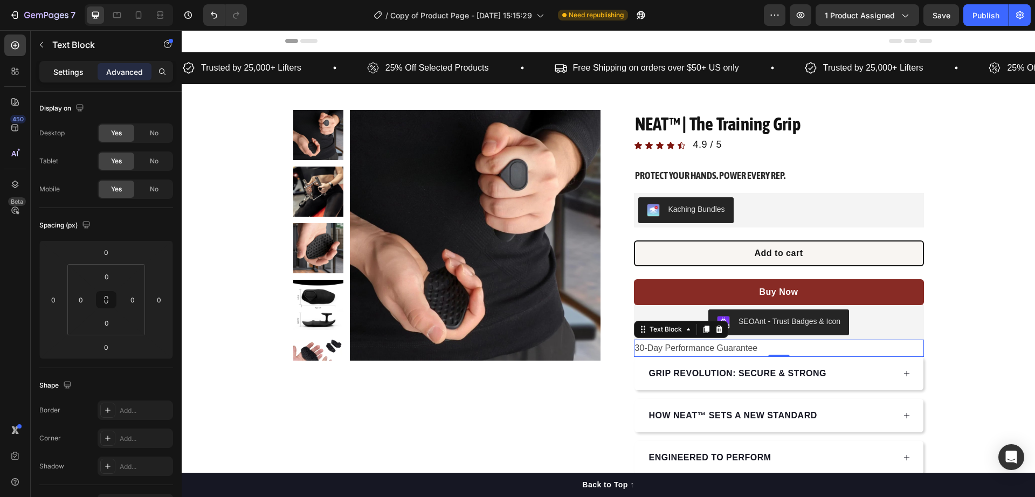
click at [72, 74] on p "Settings" at bounding box center [68, 71] width 30 height 11
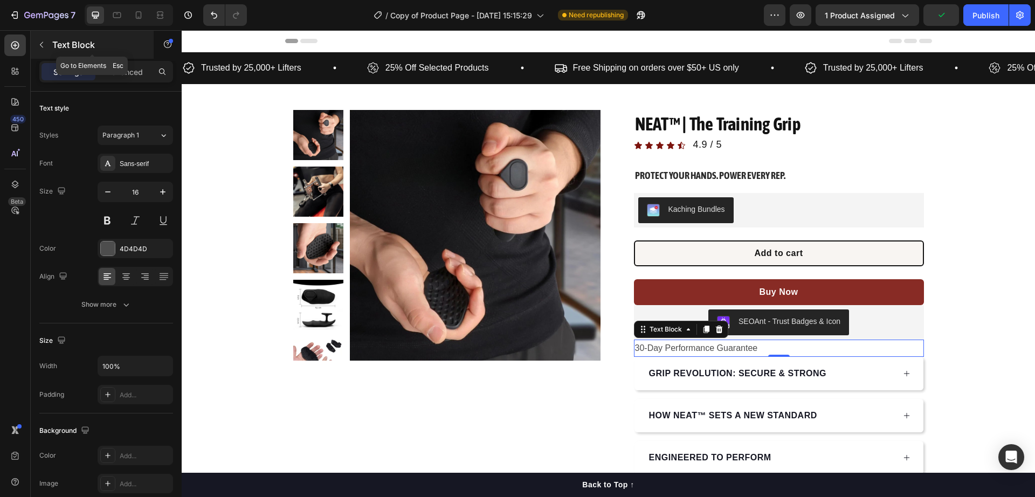
click at [50, 42] on div "Text Block" at bounding box center [92, 45] width 123 height 28
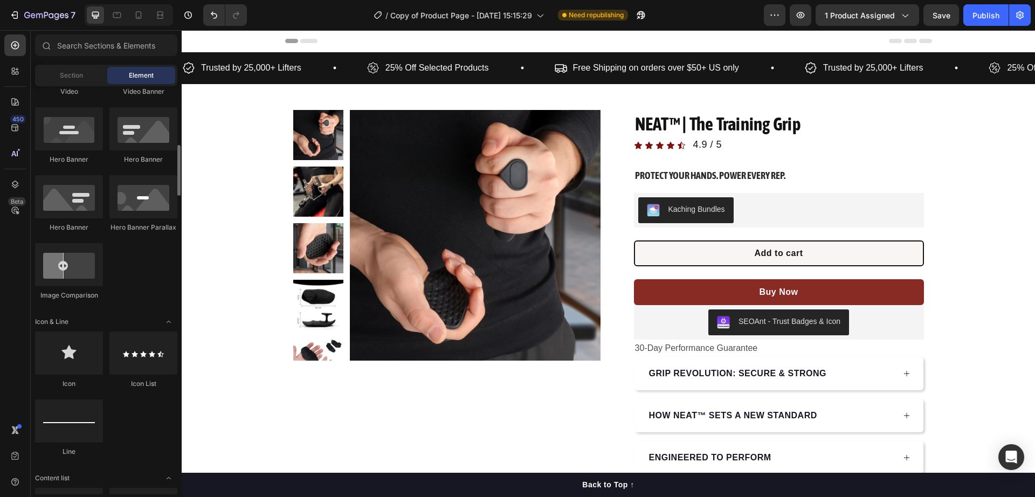
scroll to position [674, 0]
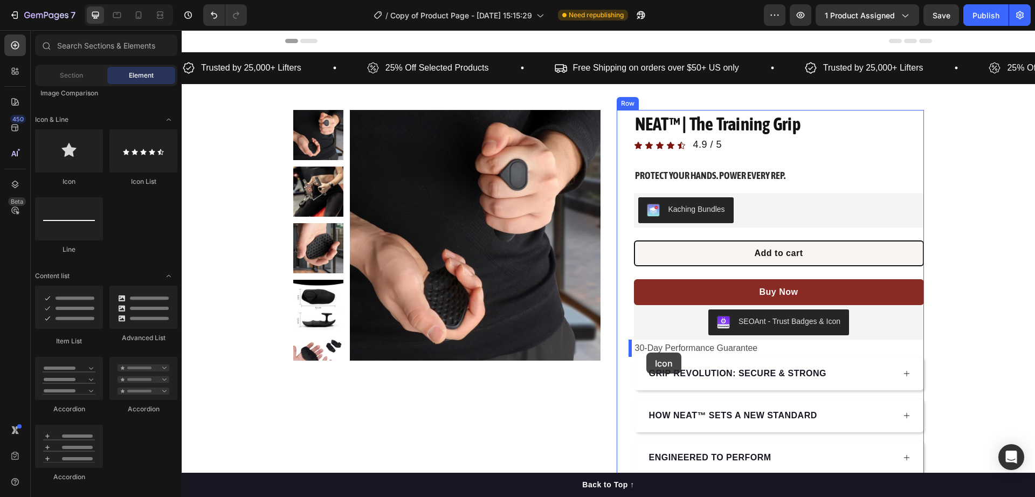
drag, startPoint x: 285, startPoint y: 189, endPoint x: 646, endPoint y: 353, distance: 396.4
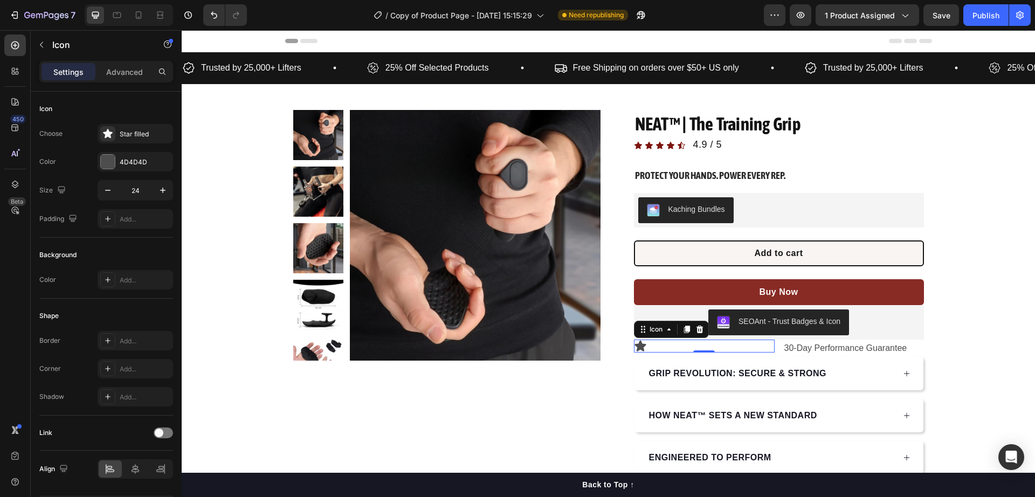
click at [730, 346] on div "Icon 0" at bounding box center [704, 346] width 141 height 13
click at [125, 75] on p "Advanced" at bounding box center [124, 71] width 37 height 11
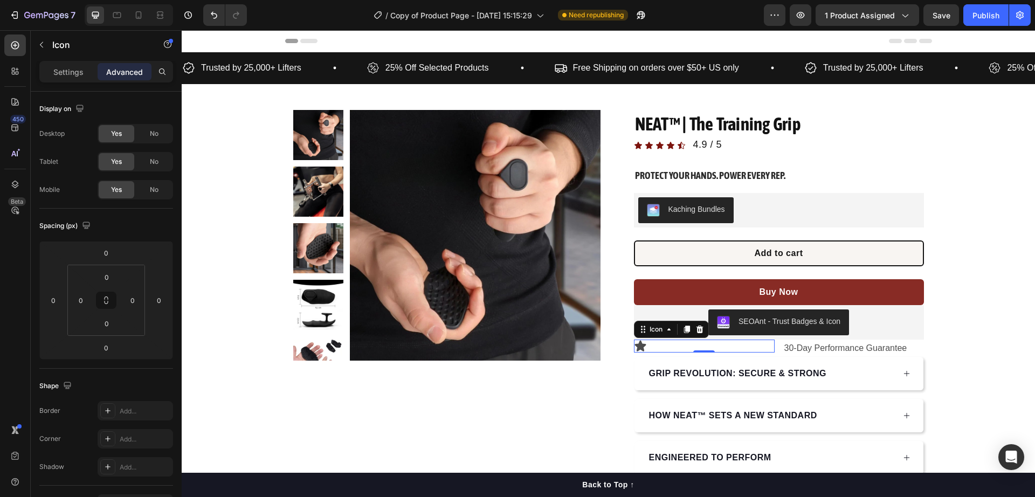
click at [99, 75] on div "Advanced" at bounding box center [125, 71] width 54 height 17
click at [82, 68] on p "Settings" at bounding box center [68, 71] width 30 height 11
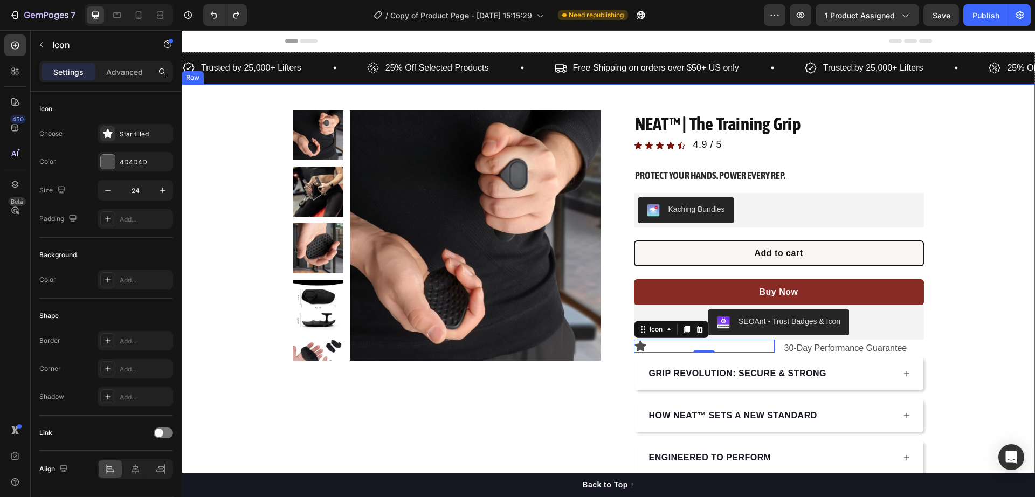
click at [943, 205] on div "Product Images Row NEAT™ | The Training Grip Product Title Icon Icon Icon Icon …" at bounding box center [608, 313] width 853 height 407
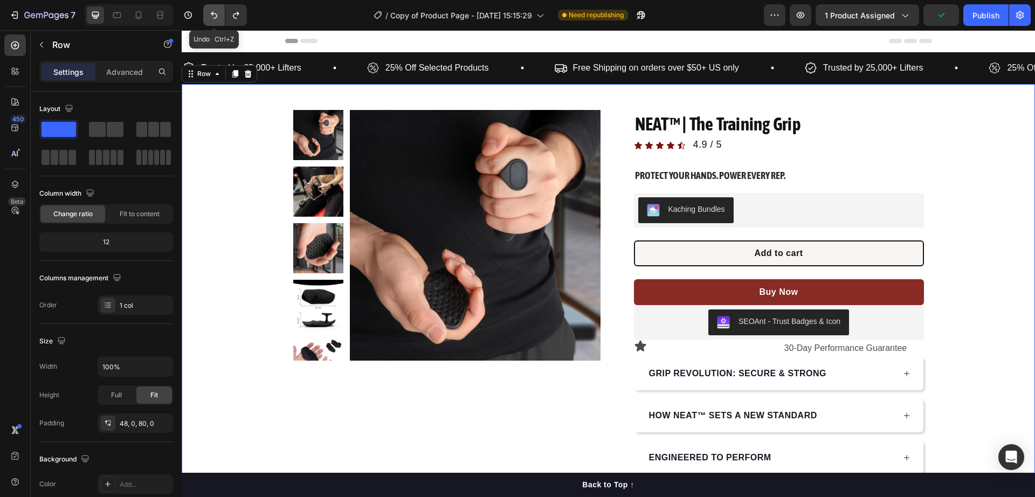
click at [213, 14] on icon "Undo/Redo" at bounding box center [214, 15] width 11 height 11
click at [210, 14] on icon "Undo/Redo" at bounding box center [214, 15] width 11 height 11
click at [210, 17] on icon "Undo/Redo" at bounding box center [214, 15] width 11 height 11
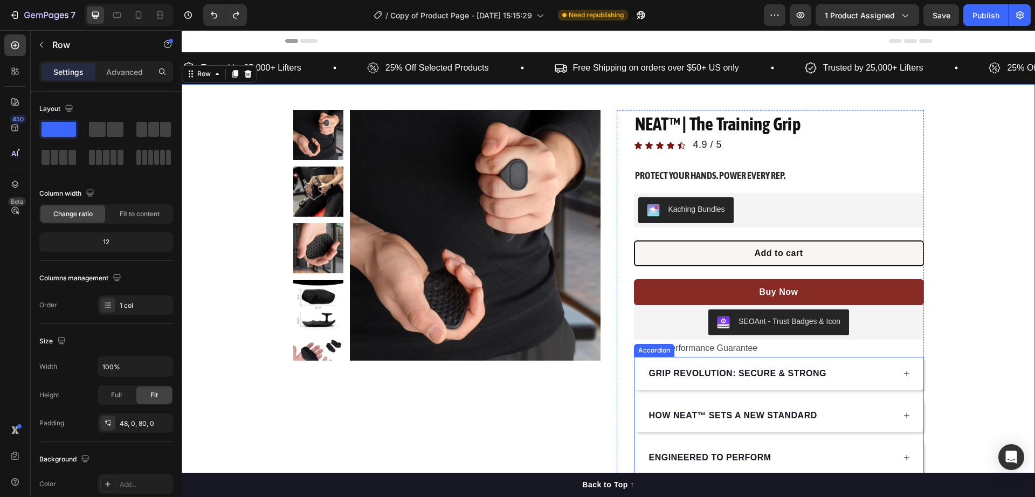
click at [681, 349] on p "30-Day Performance Guarantee" at bounding box center [779, 349] width 288 height 16
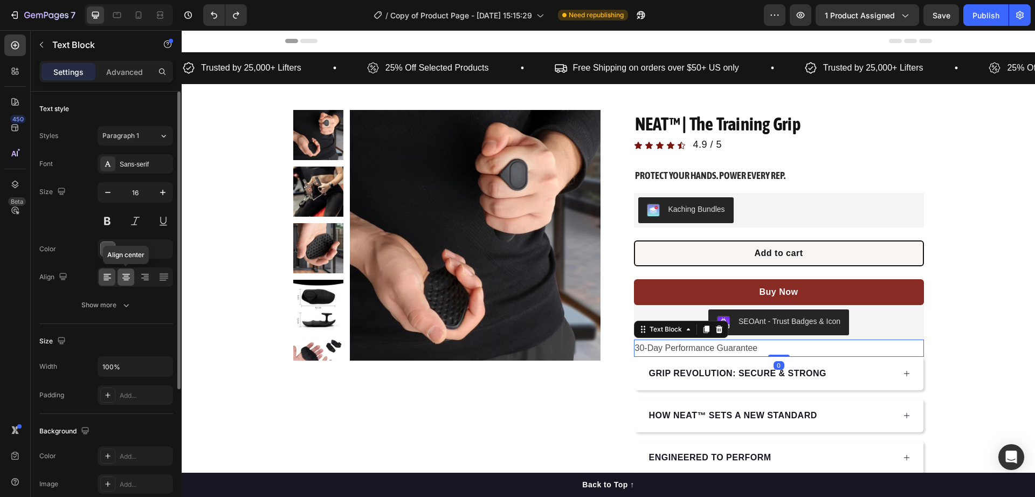
click at [121, 273] on icon at bounding box center [126, 277] width 11 height 11
click at [806, 350] on p "30-Day Performance Guarantee" at bounding box center [779, 349] width 288 height 16
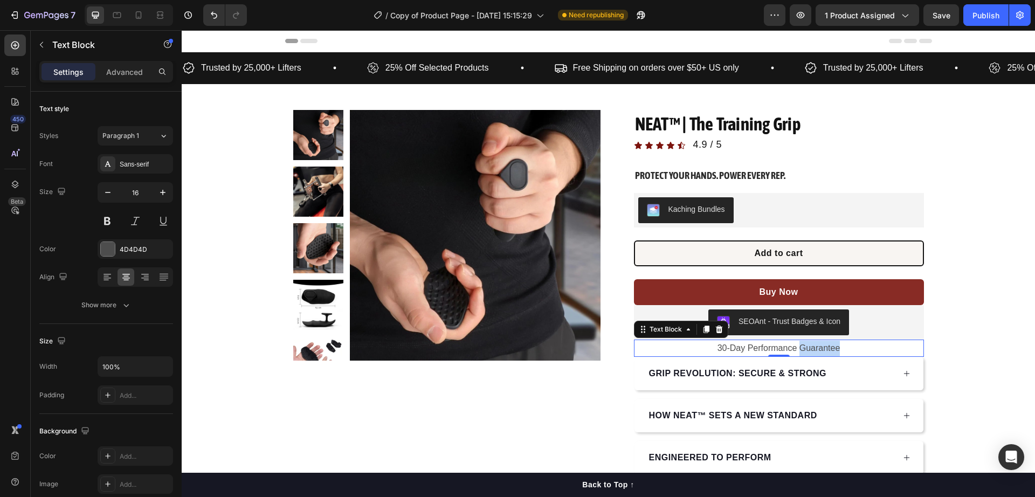
click at [806, 350] on p "30-Day Performance Guarantee" at bounding box center [779, 349] width 288 height 16
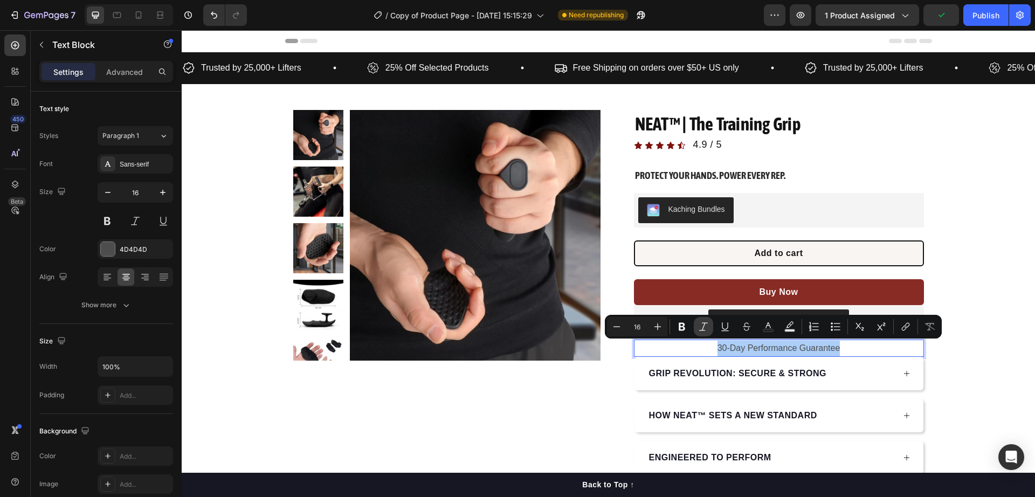
click at [699, 328] on icon "Editor contextual toolbar" at bounding box center [703, 326] width 11 height 11
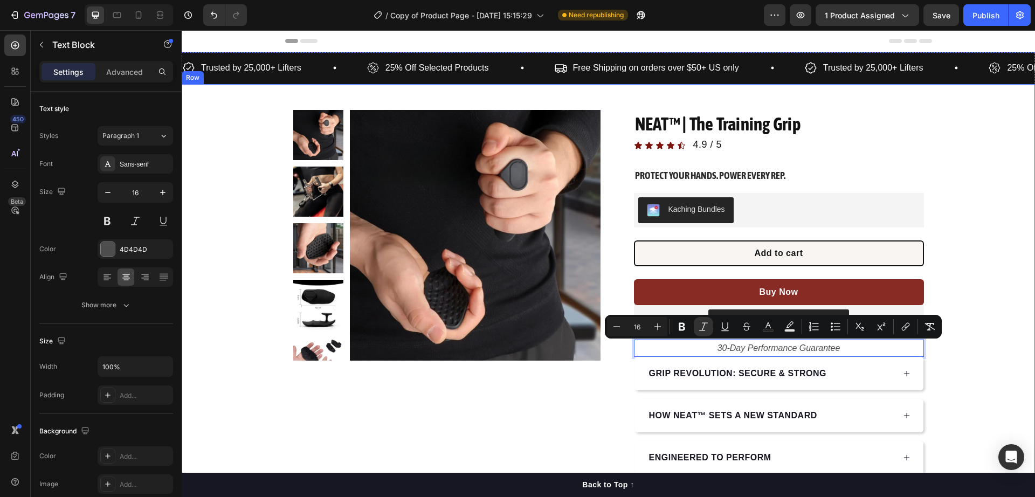
click at [968, 270] on div "Product Images Row NEAT™ | The Training Grip Product Title Icon Icon Icon Icon …" at bounding box center [608, 313] width 853 height 407
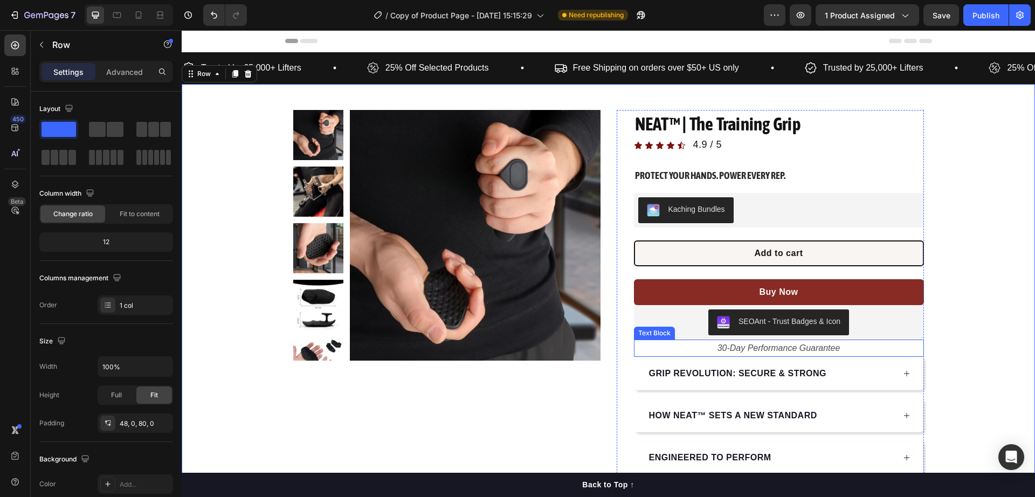
click at [839, 349] on p "30-Day Performance Guarantee" at bounding box center [779, 349] width 288 height 16
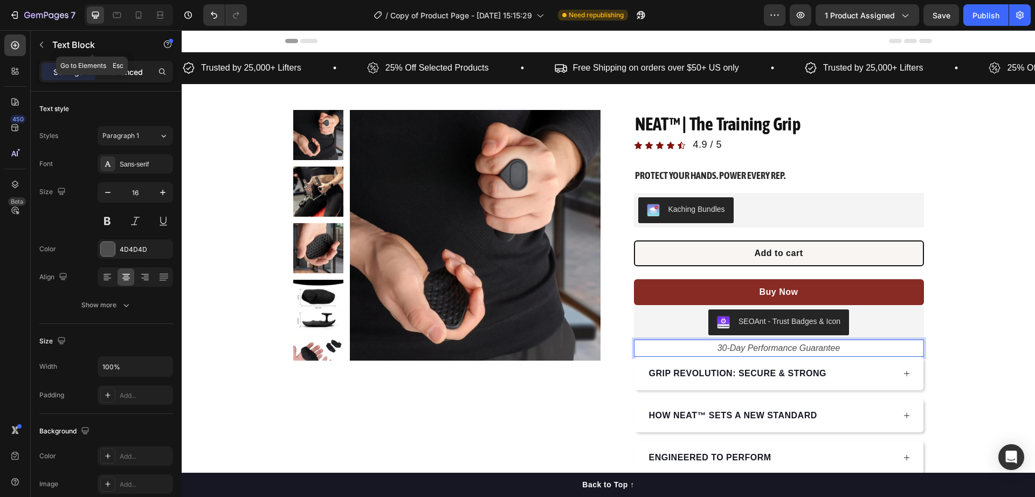
click at [134, 66] on p "Advanced" at bounding box center [124, 71] width 37 height 11
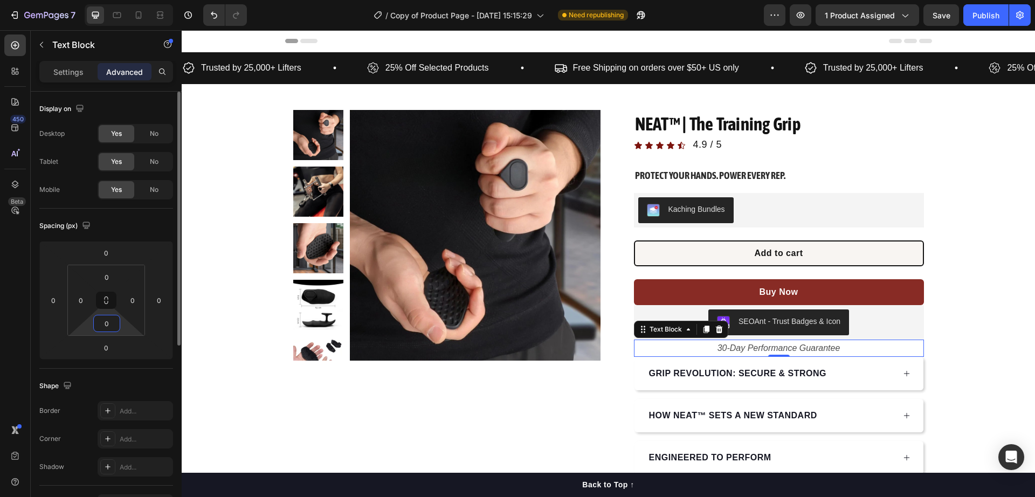
click at [112, 319] on input "0" at bounding box center [107, 323] width 22 height 16
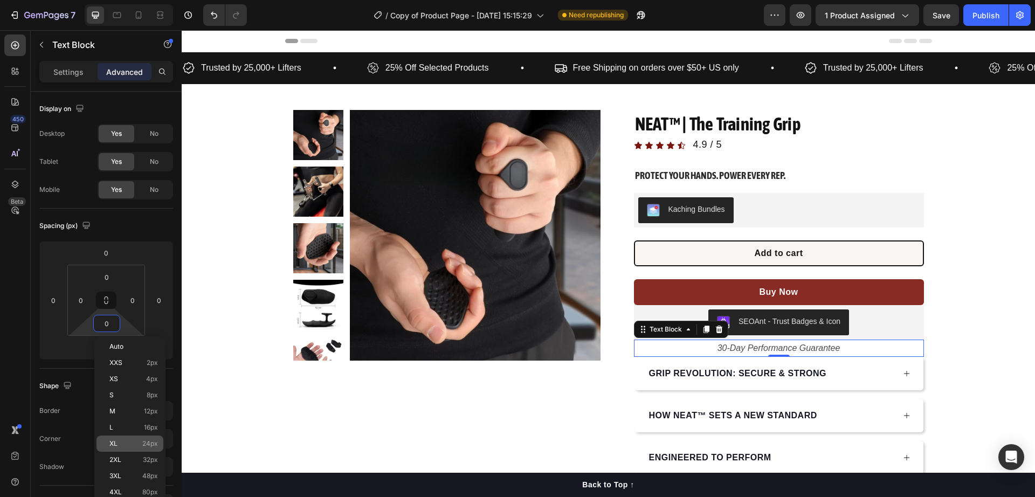
click at [149, 438] on div "XL 24px" at bounding box center [129, 444] width 67 height 16
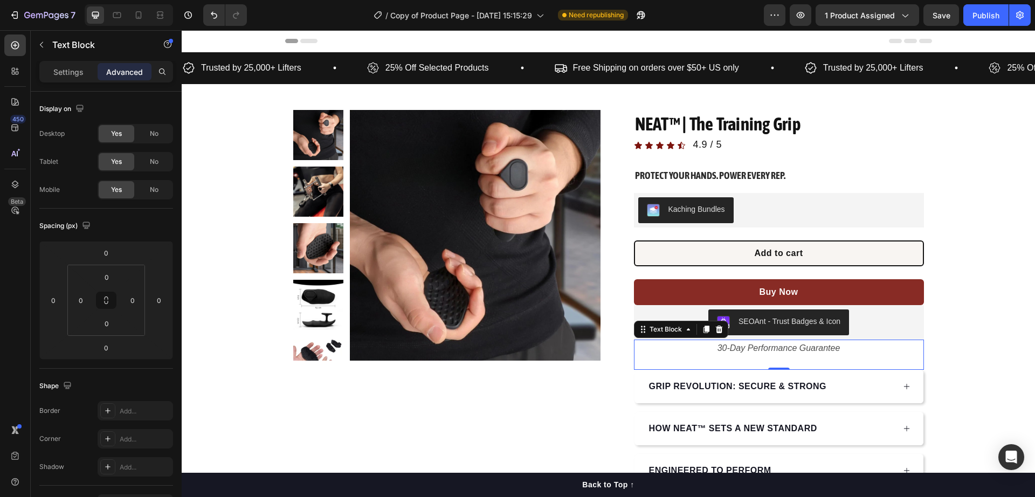
type input "24"
click at [1020, 302] on div "Product Images Row NEAT™ | The Training Grip Product Title Icon Icon Icon Icon …" at bounding box center [608, 320] width 853 height 420
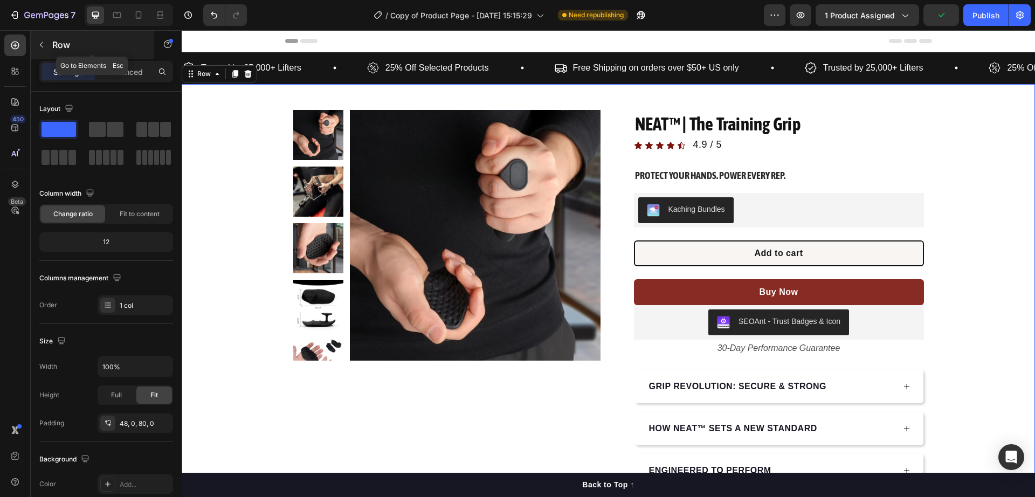
click at [43, 47] on icon "button" at bounding box center [41, 45] width 3 height 6
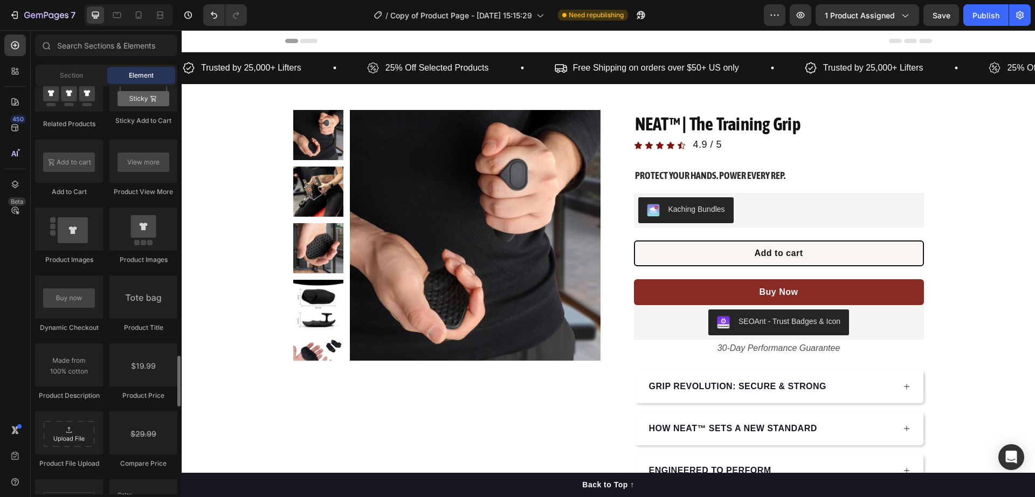
scroll to position [1617, 0]
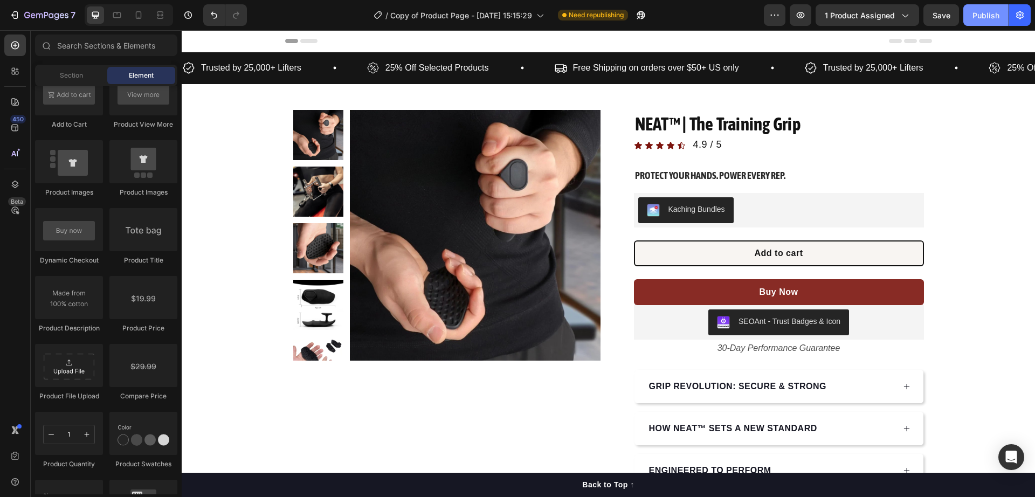
click at [990, 12] on div "Publish" at bounding box center [985, 15] width 27 height 11
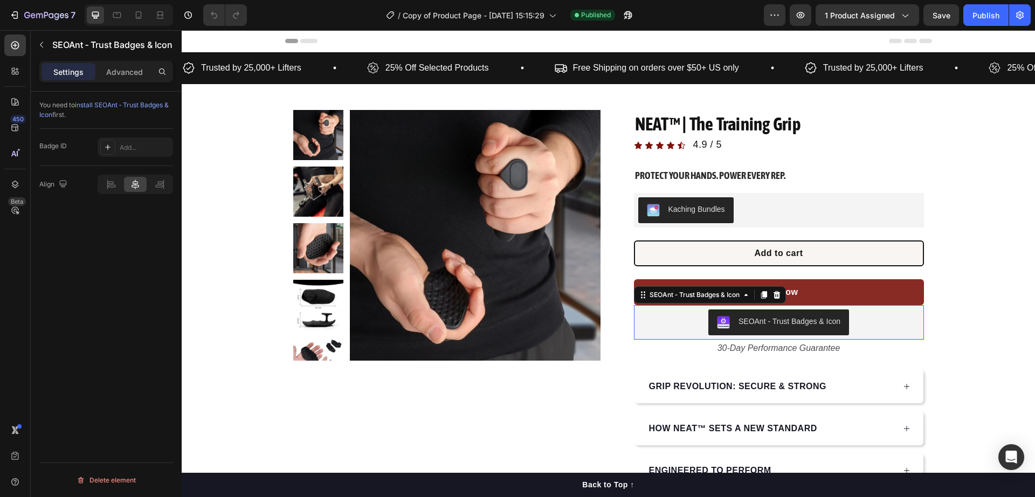
click at [726, 325] on div "SEOAnt ‑ Trust Badges & Icon" at bounding box center [778, 322] width 123 height 13
click at [111, 74] on p "Advanced" at bounding box center [124, 71] width 37 height 11
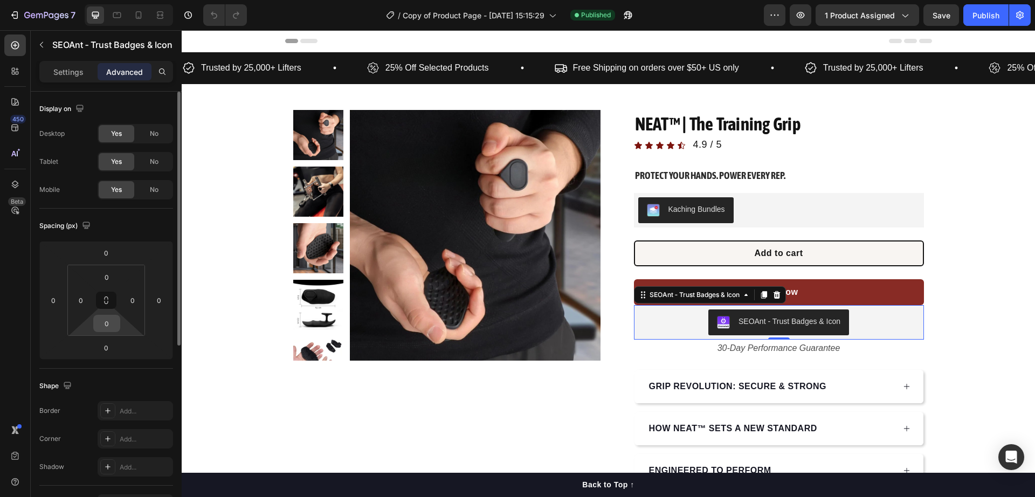
click at [112, 318] on input "0" at bounding box center [107, 323] width 22 height 16
click at [107, 322] on input "0" at bounding box center [107, 323] width 22 height 16
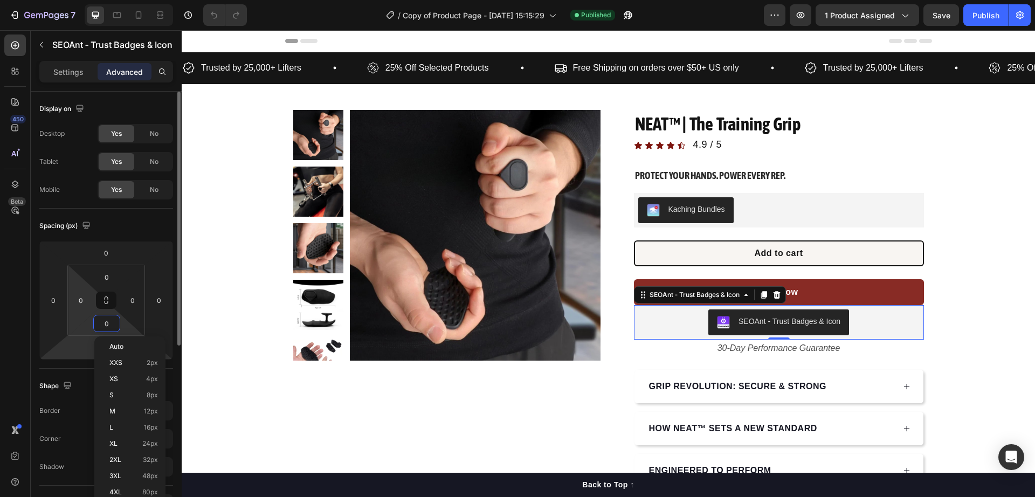
click at [75, 0] on html "7 / Copy of Product Page - Aug 27, 15:15:29 Published Preview 1 product assigne…" at bounding box center [517, 0] width 1035 height 0
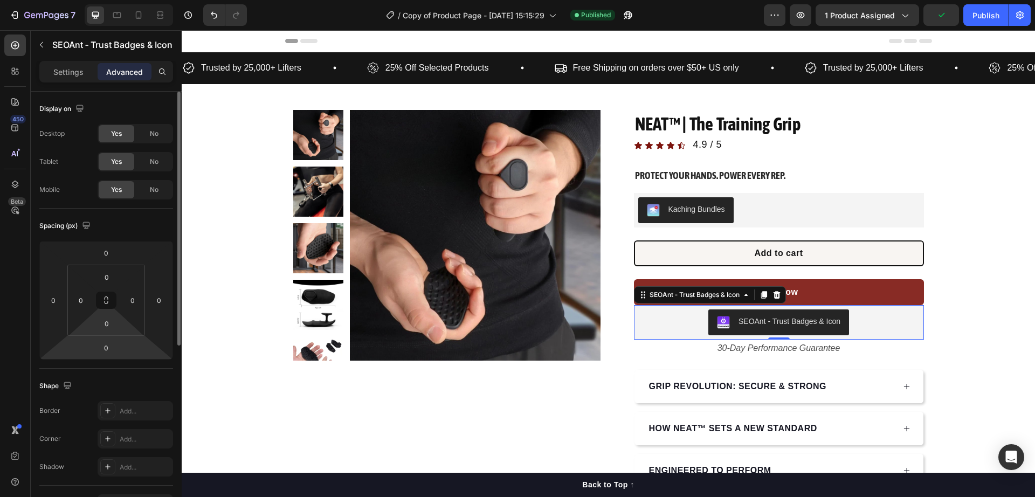
click at [75, 0] on html "7 / Copy of Product Page - Aug 27, 15:15:29 Published Preview 1 product assigne…" at bounding box center [517, 0] width 1035 height 0
click at [105, 352] on input "0" at bounding box center [106, 348] width 22 height 16
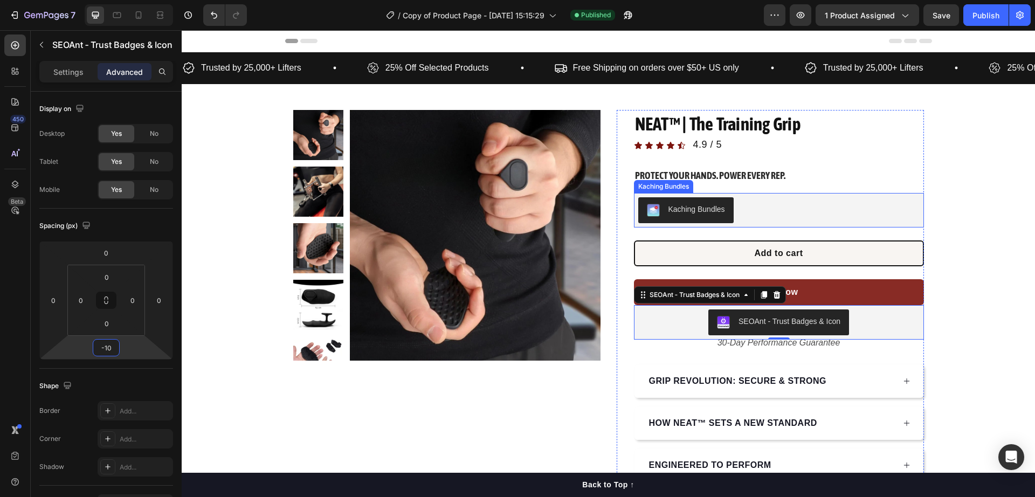
type input "-9"
click at [861, 291] on button "Buy Now" at bounding box center [779, 292] width 290 height 26
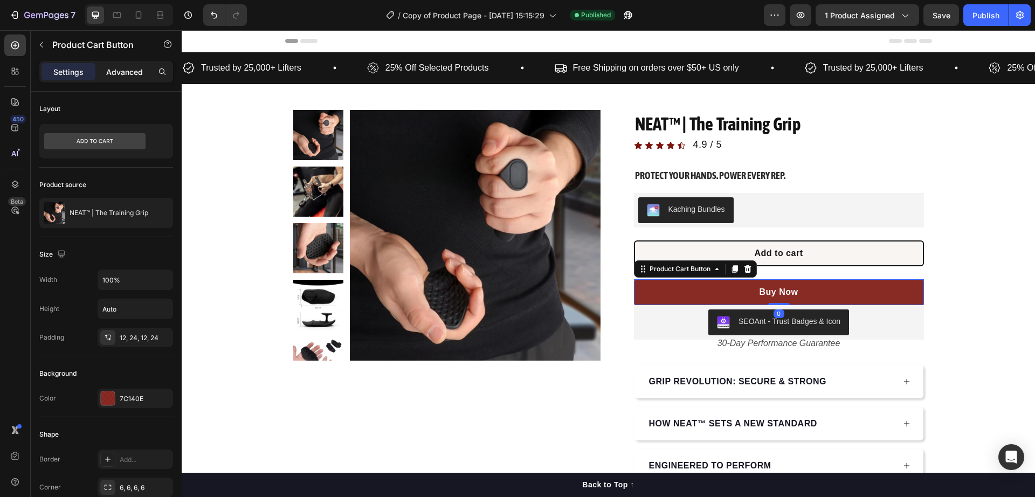
click at [112, 77] on p "Advanced" at bounding box center [124, 71] width 37 height 11
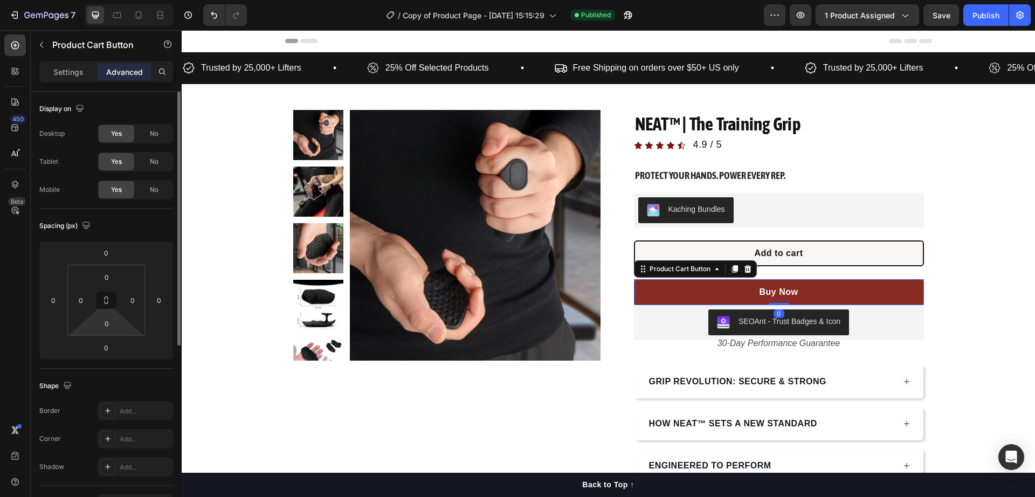
scroll to position [67, 0]
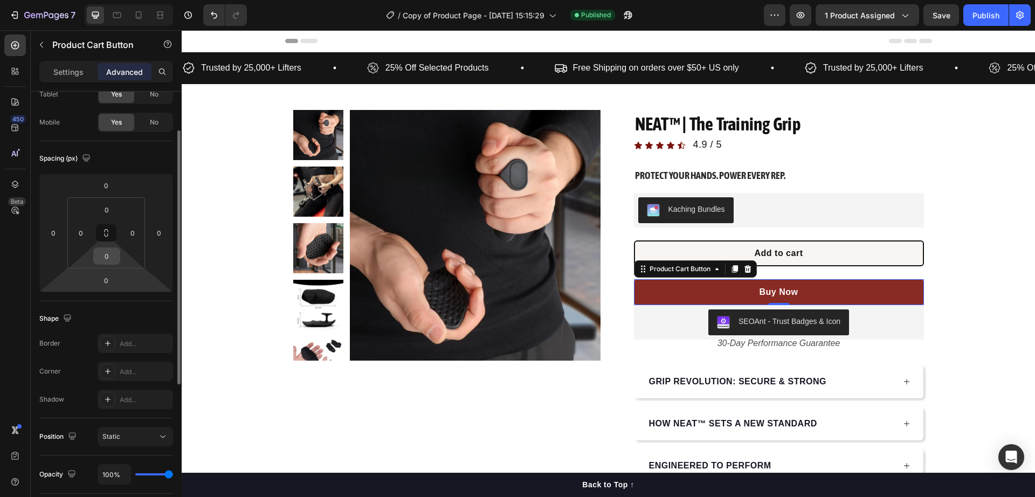
click at [94, 252] on div "0" at bounding box center [106, 255] width 27 height 17
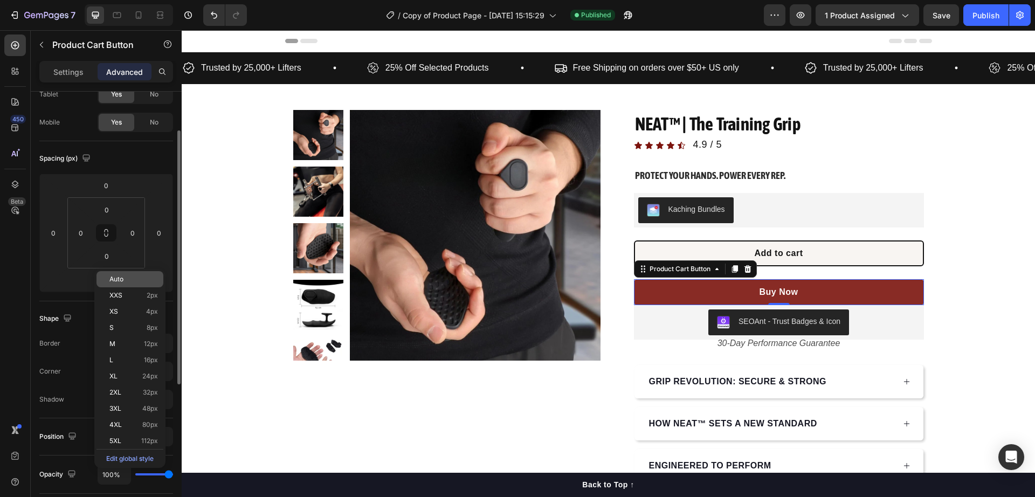
click at [96, 275] on div "Auto" at bounding box center [129, 279] width 67 height 16
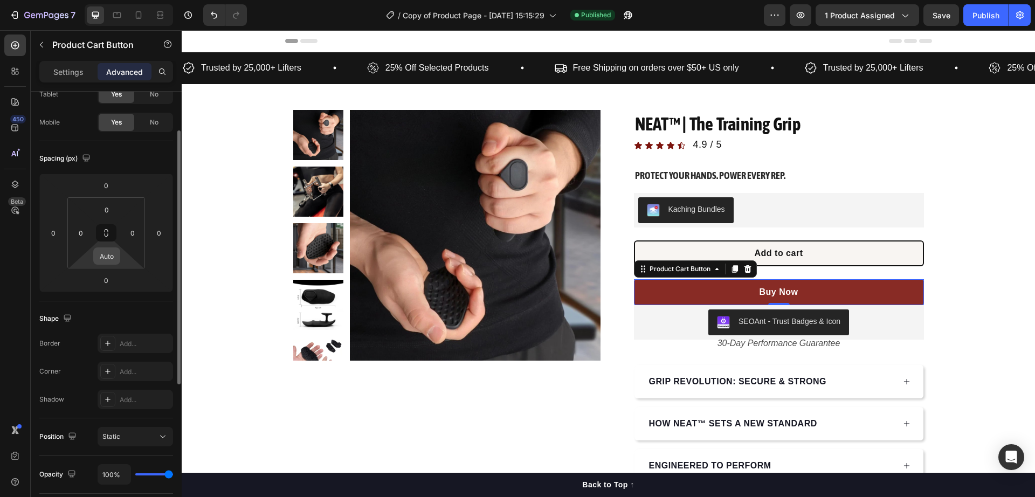
click at [109, 263] on input "Auto" at bounding box center [107, 256] width 22 height 16
type input "0"
click at [72, 0] on html "7 / Copy of Product Page - Aug 27, 15:15:29 Published Preview 1 product assigne…" at bounding box center [517, 0] width 1035 height 0
click at [116, 286] on div "0" at bounding box center [106, 280] width 27 height 17
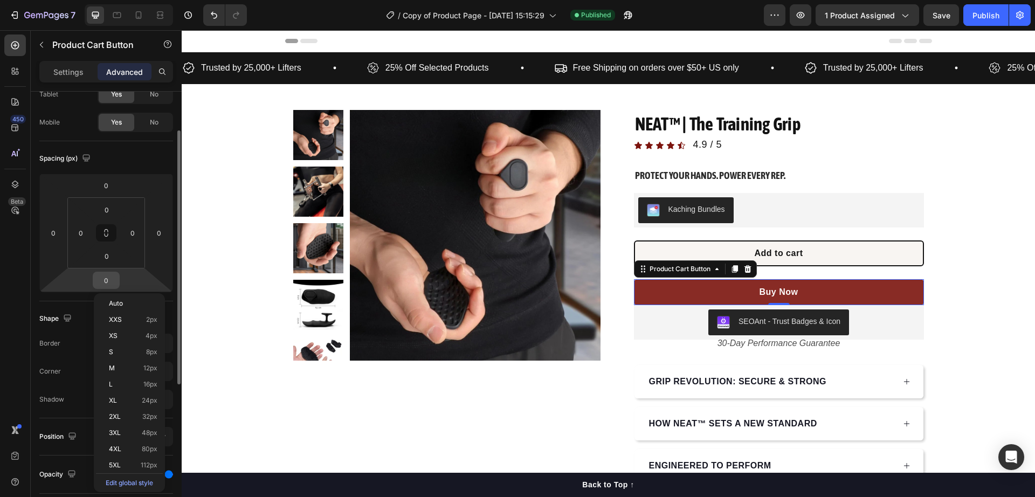
scroll to position [84, 0]
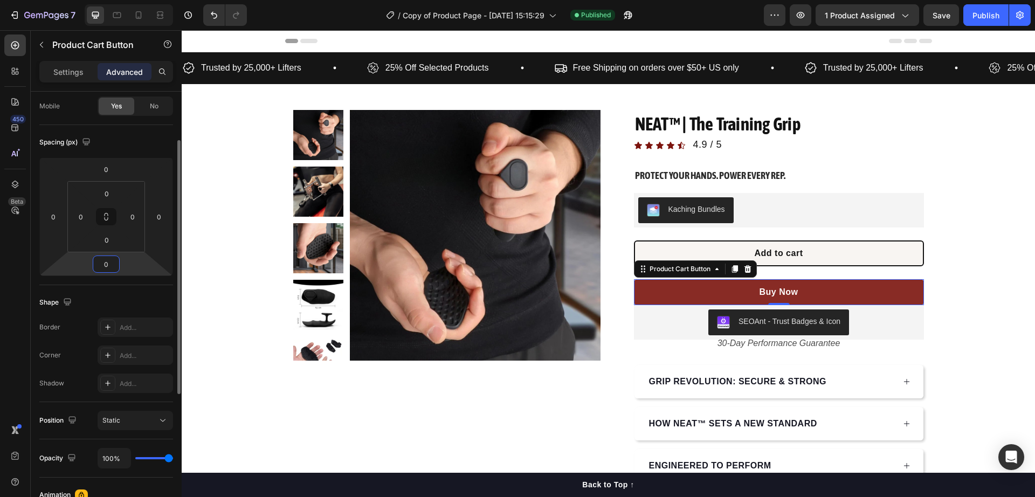
click at [112, 265] on input "0" at bounding box center [106, 264] width 22 height 16
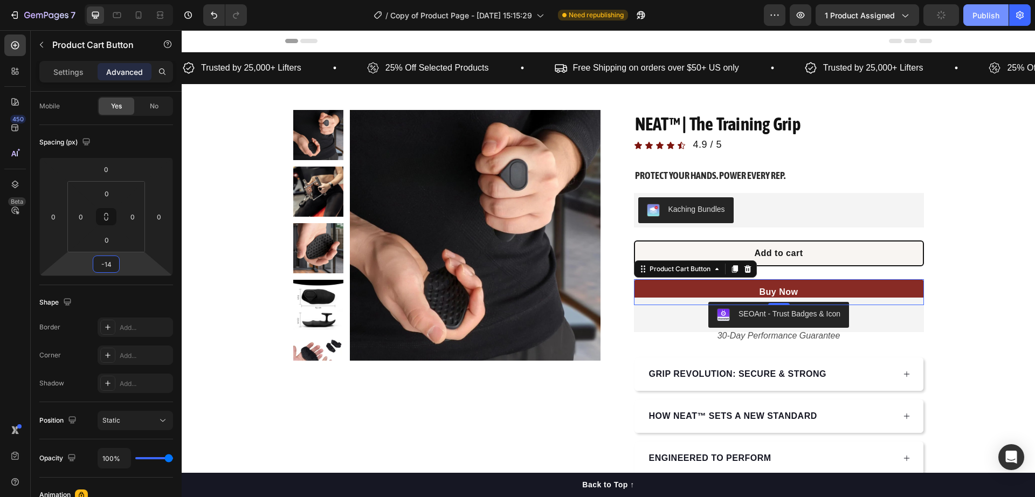
click at [977, 19] on div "Publish" at bounding box center [985, 15] width 27 height 11
click at [110, 260] on input "-14" at bounding box center [106, 264] width 22 height 16
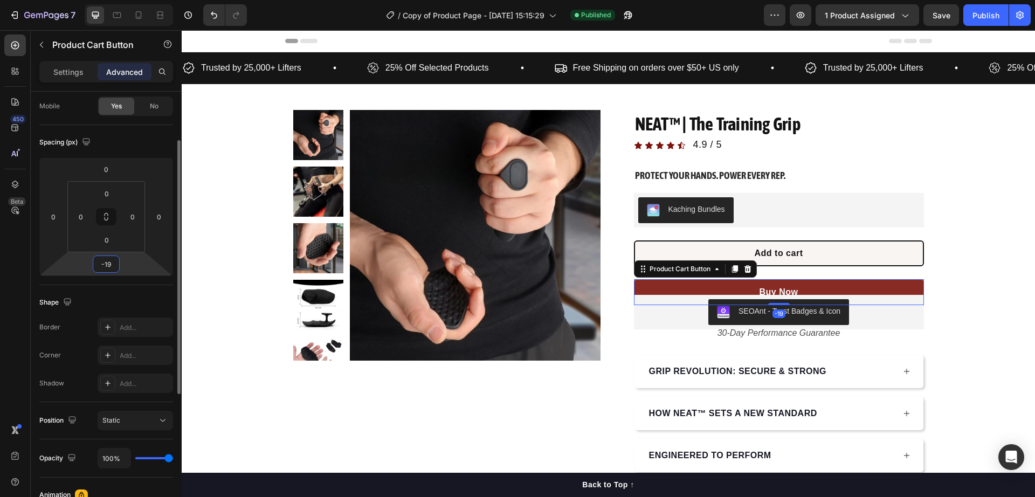
type input "-20"
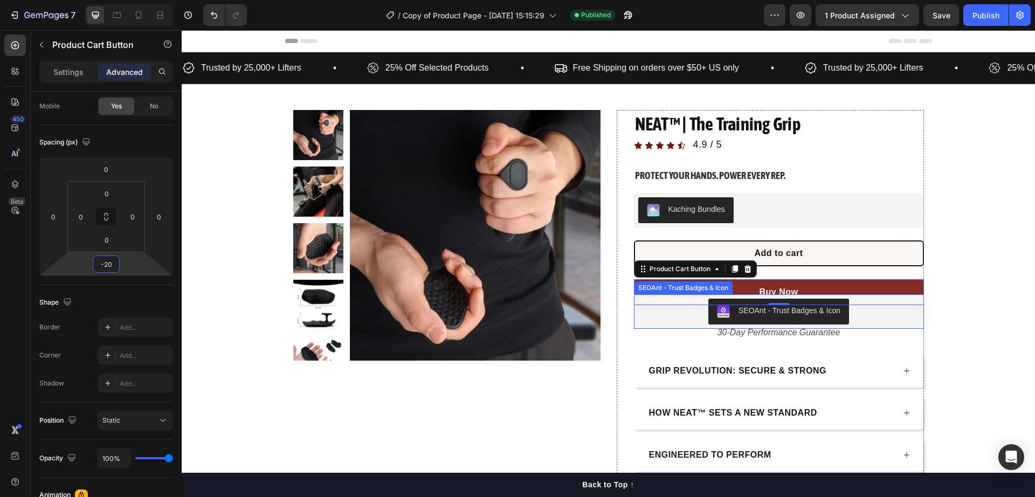
click at [878, 318] on div "SEOAnt ‑ Trust Badges & Icon" at bounding box center [778, 312] width 281 height 26
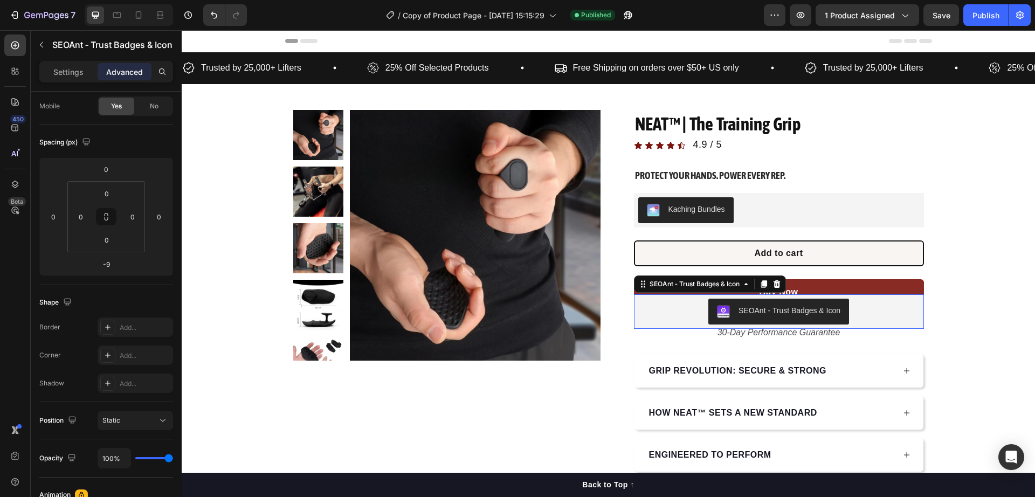
scroll to position [0, 0]
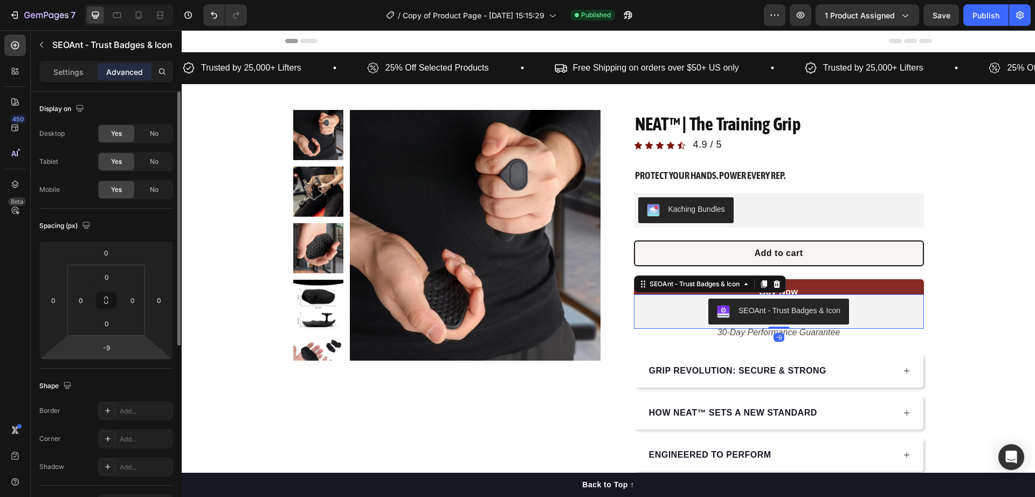
click at [96, 0] on html "7 / Copy of Product Page - Aug 27, 15:15:29 Published Preview 1 product assigne…" at bounding box center [517, 0] width 1035 height 0
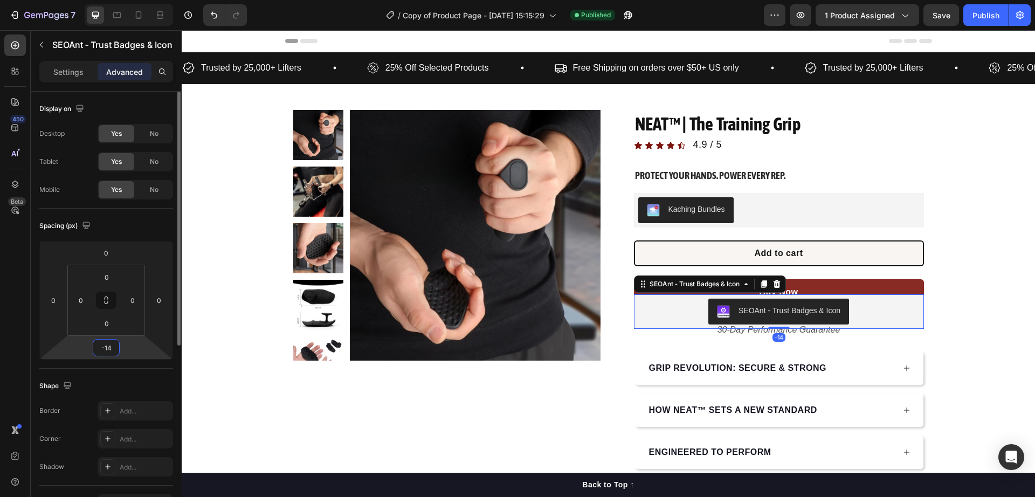
type input "-15"
click at [989, 19] on div "Publish" at bounding box center [985, 15] width 27 height 11
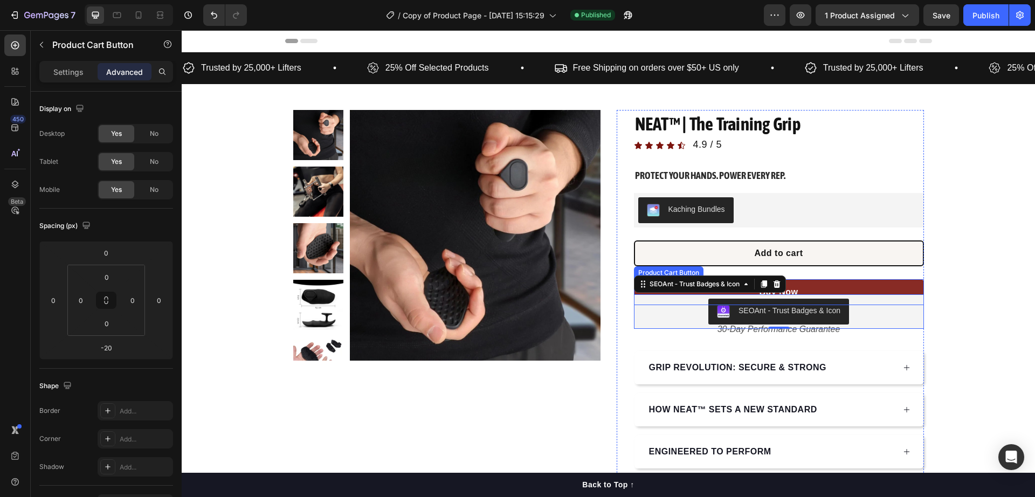
click at [851, 280] on button "Buy Now" at bounding box center [779, 292] width 290 height 26
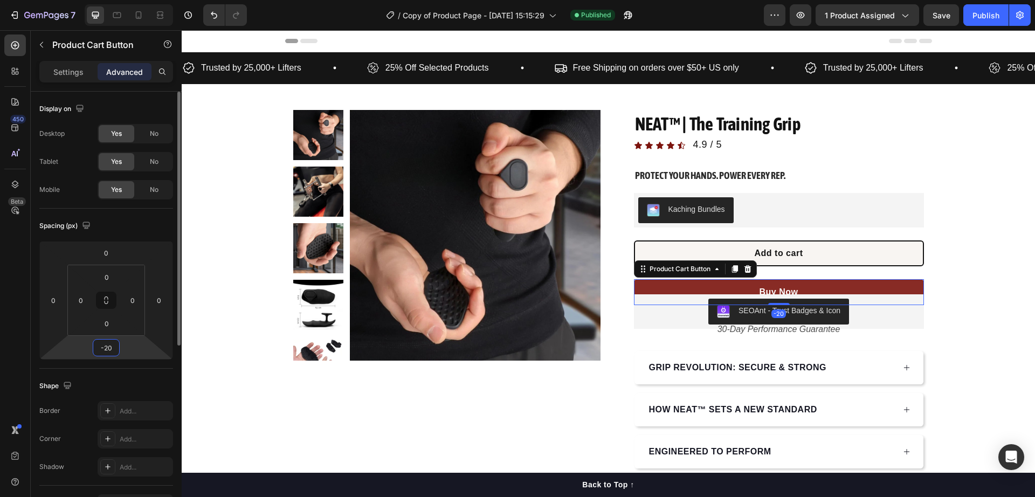
click at [102, 346] on input "-20" at bounding box center [106, 348] width 22 height 16
click at [109, 353] on input "-21" at bounding box center [106, 348] width 22 height 16
type input "-0"
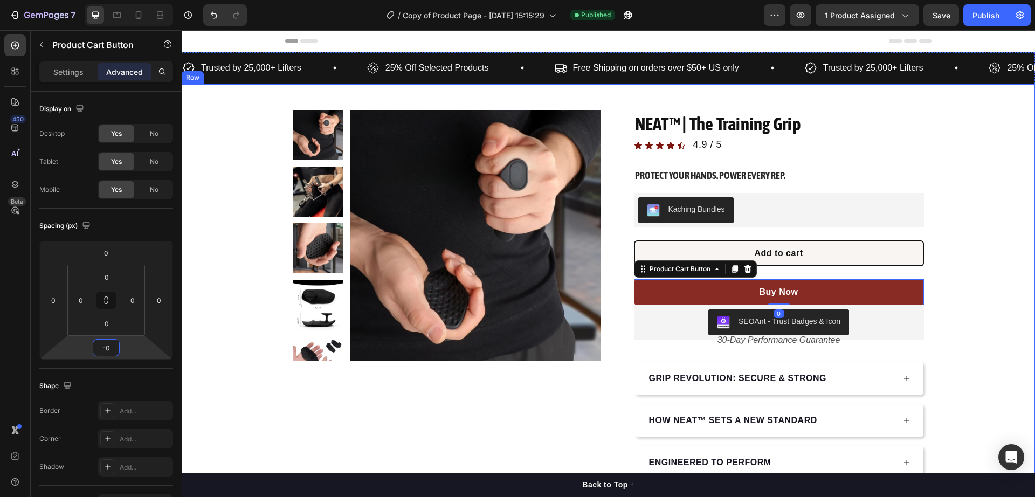
click at [985, 287] on div "Product Images Row NEAT™ | The Training Grip Product Title Icon Icon Icon Icon …" at bounding box center [608, 316] width 853 height 412
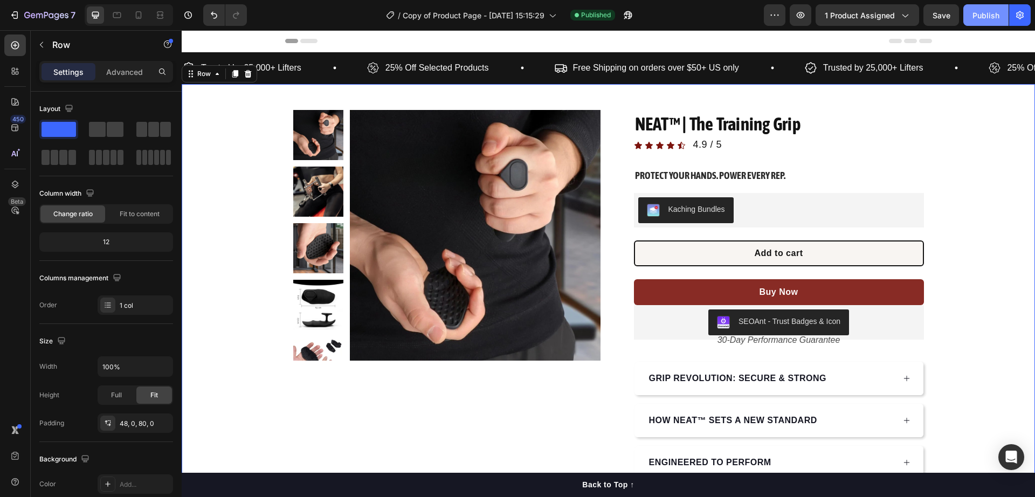
click at [981, 15] on div "Publish" at bounding box center [985, 15] width 27 height 11
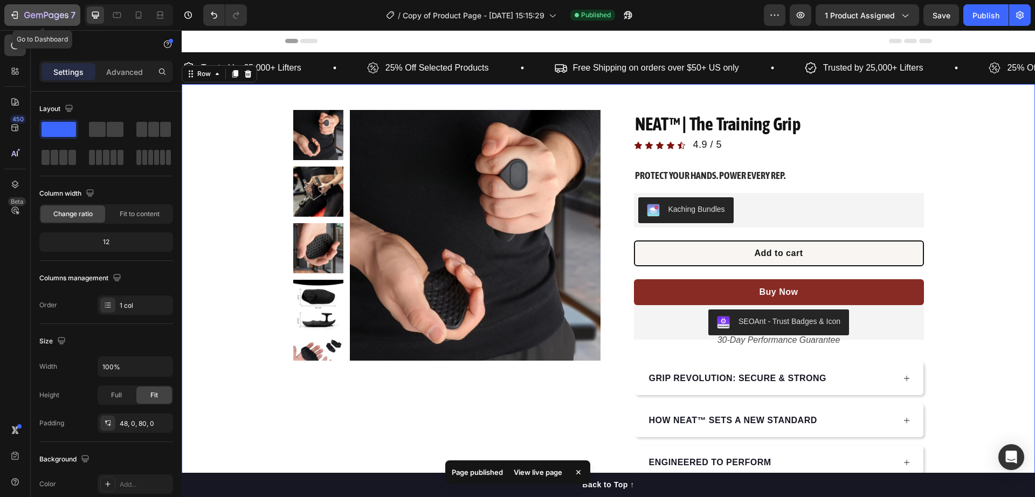
click at [53, 9] on div "7" at bounding box center [49, 15] width 51 height 13
